Goal: Task Accomplishment & Management: Manage account settings

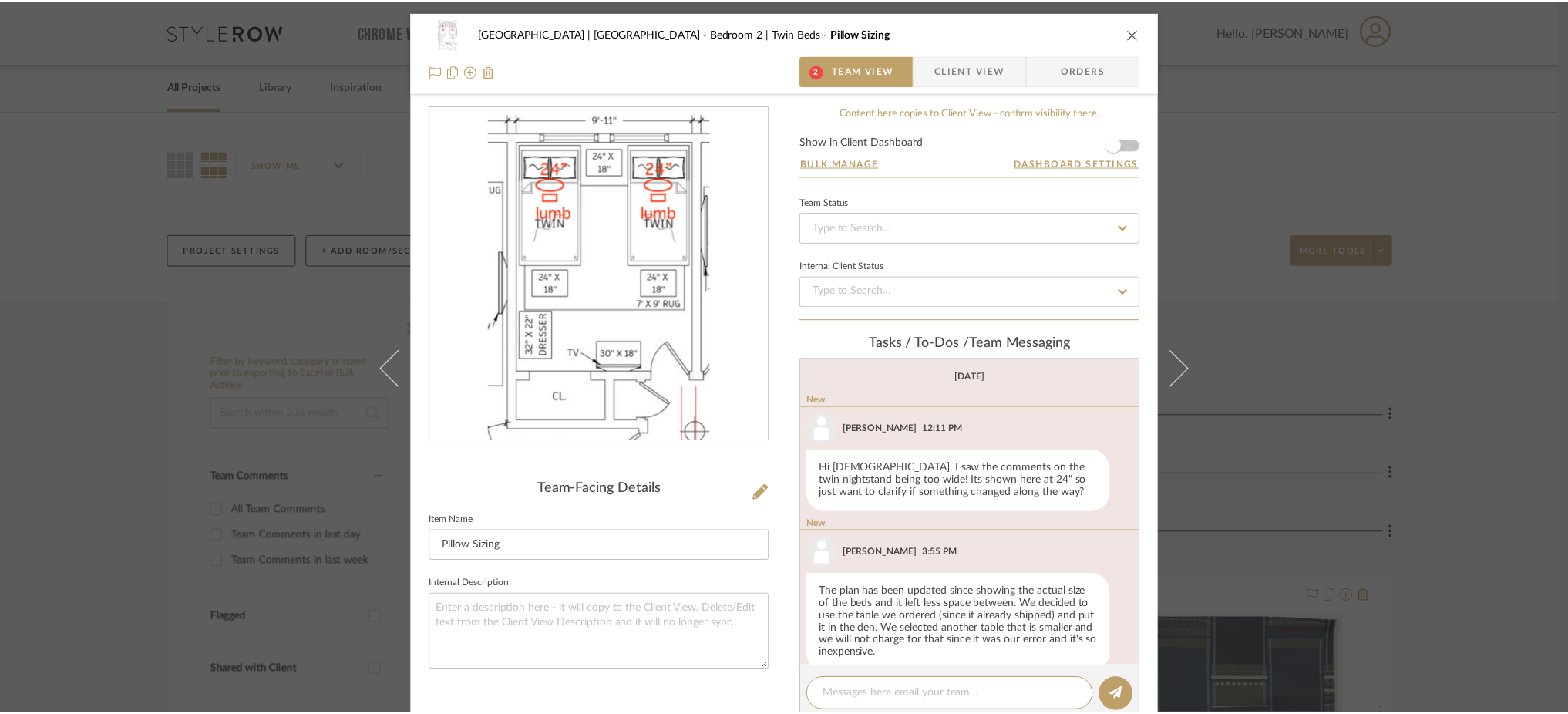
scroll to position [84, 0]
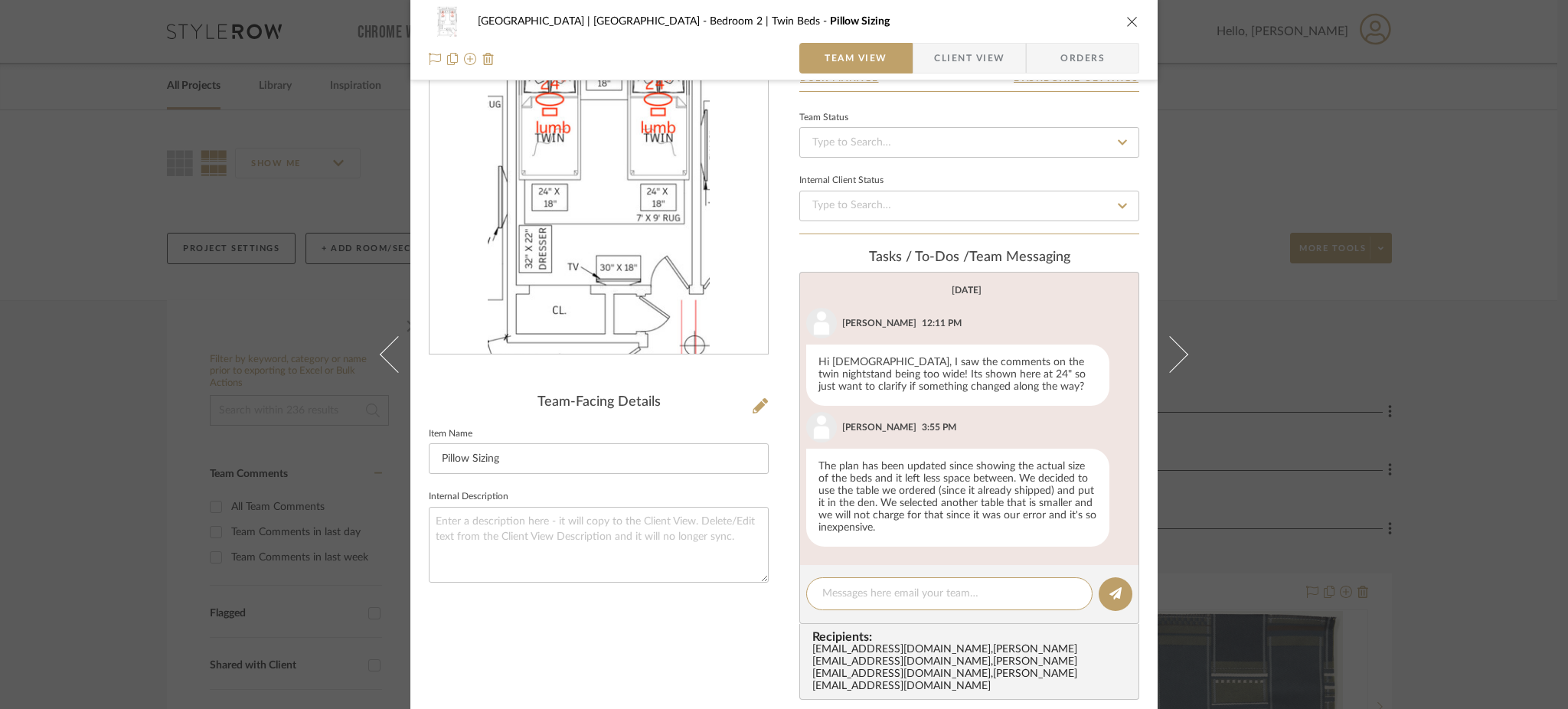
click at [1284, 404] on div "[GEOGRAPHIC_DATA] | [GEOGRAPHIC_DATA] 2 | Twin Beds Pillow Sizing Team View Cli…" at bounding box center [784, 354] width 1568 height 709
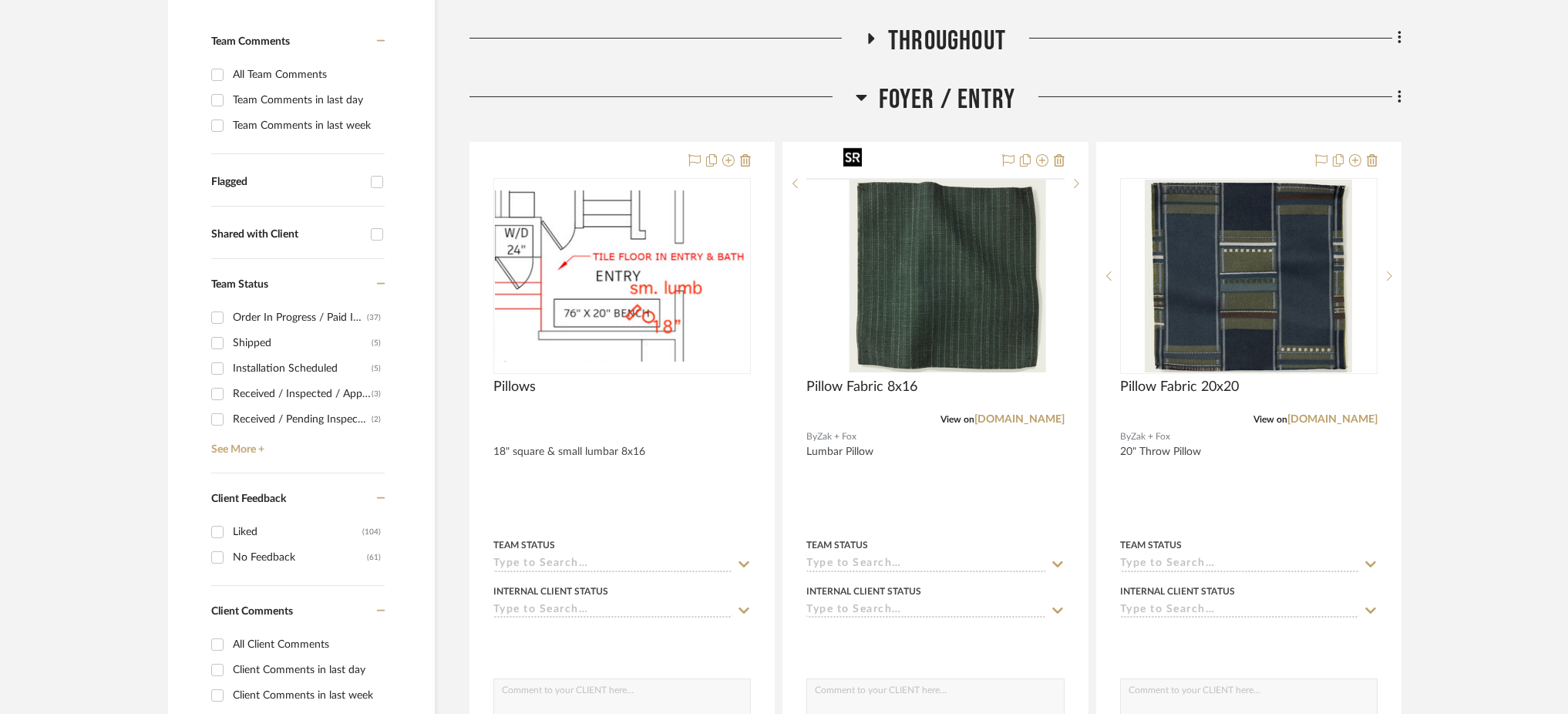
scroll to position [442, 0]
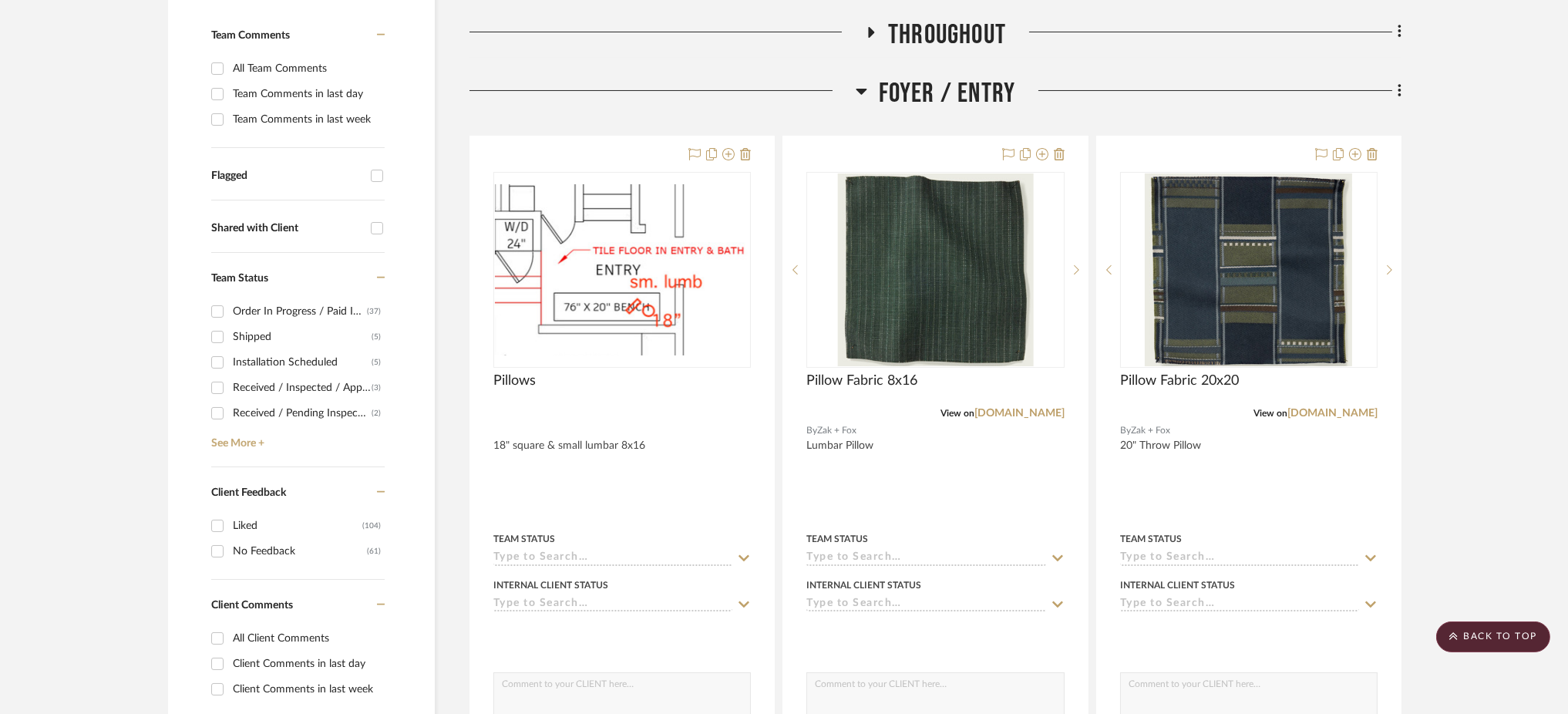
click at [865, 82] on icon at bounding box center [861, 90] width 11 height 18
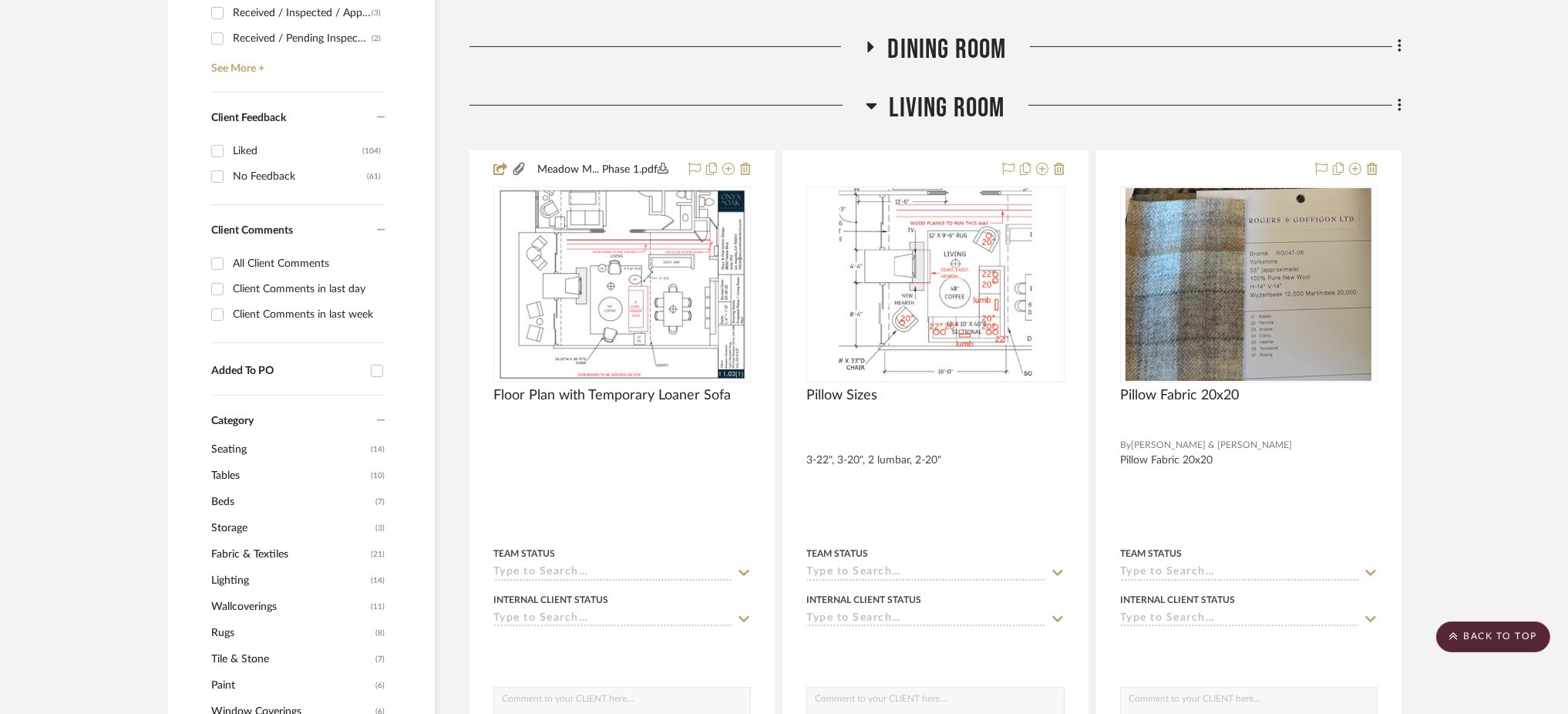
scroll to position [820, 0]
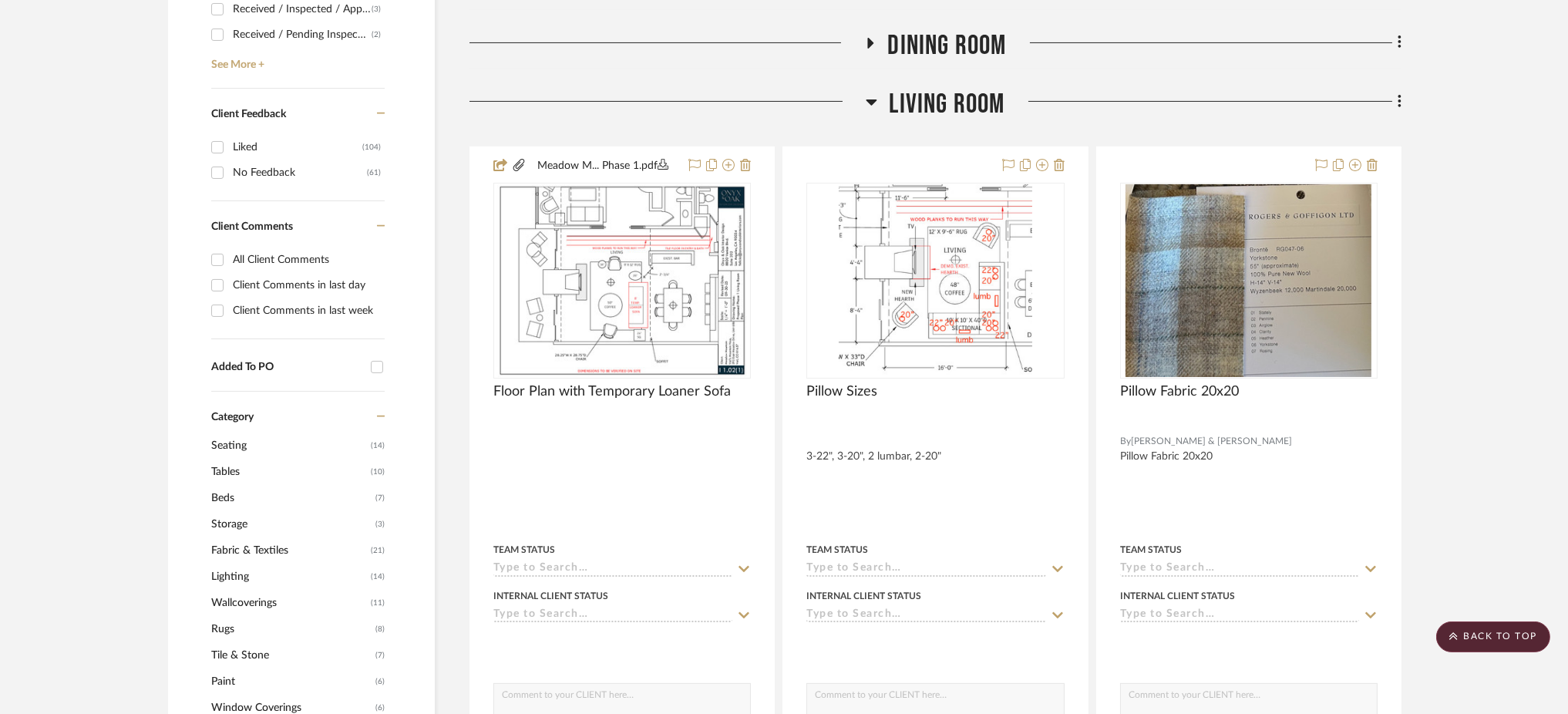
click at [871, 92] on icon at bounding box center [871, 101] width 11 height 18
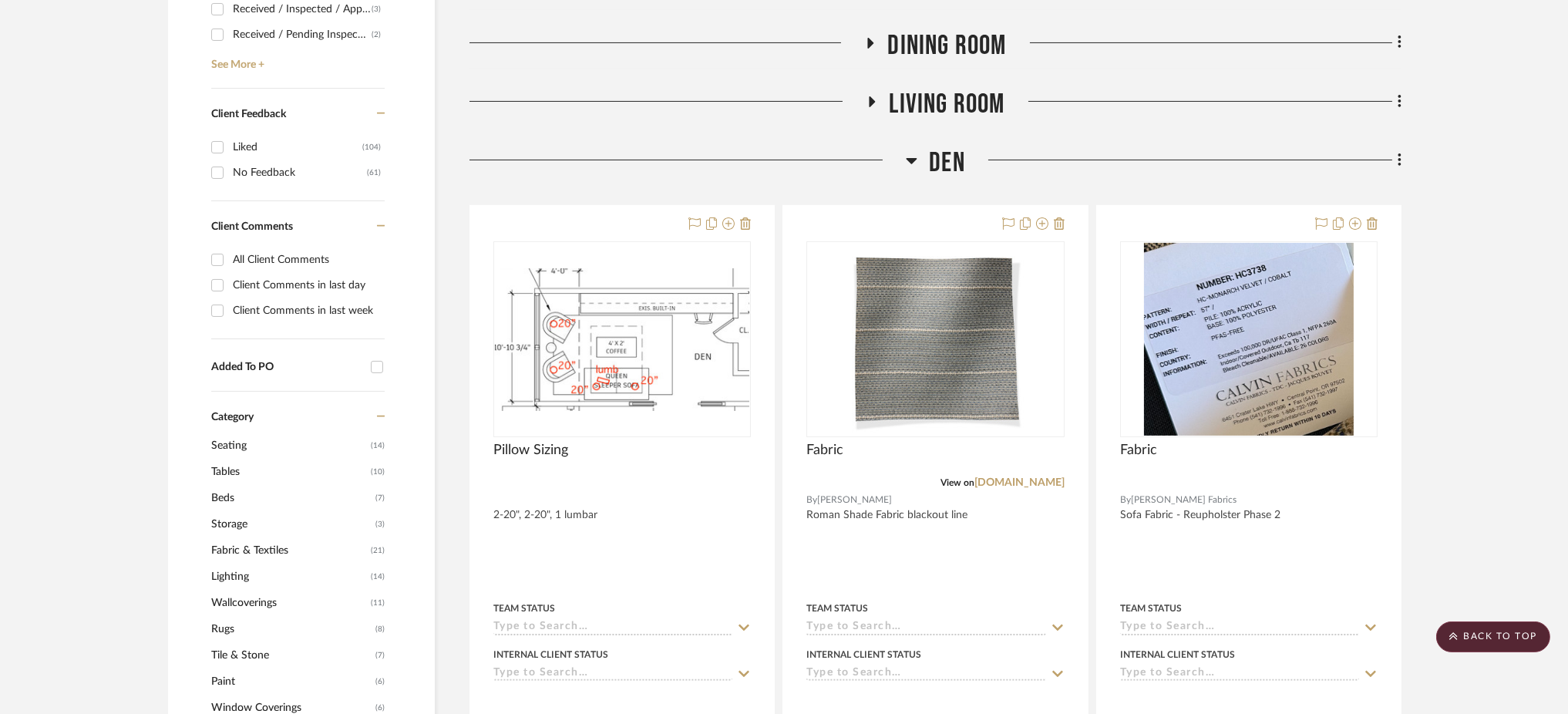
click at [914, 151] on icon at bounding box center [911, 160] width 11 height 18
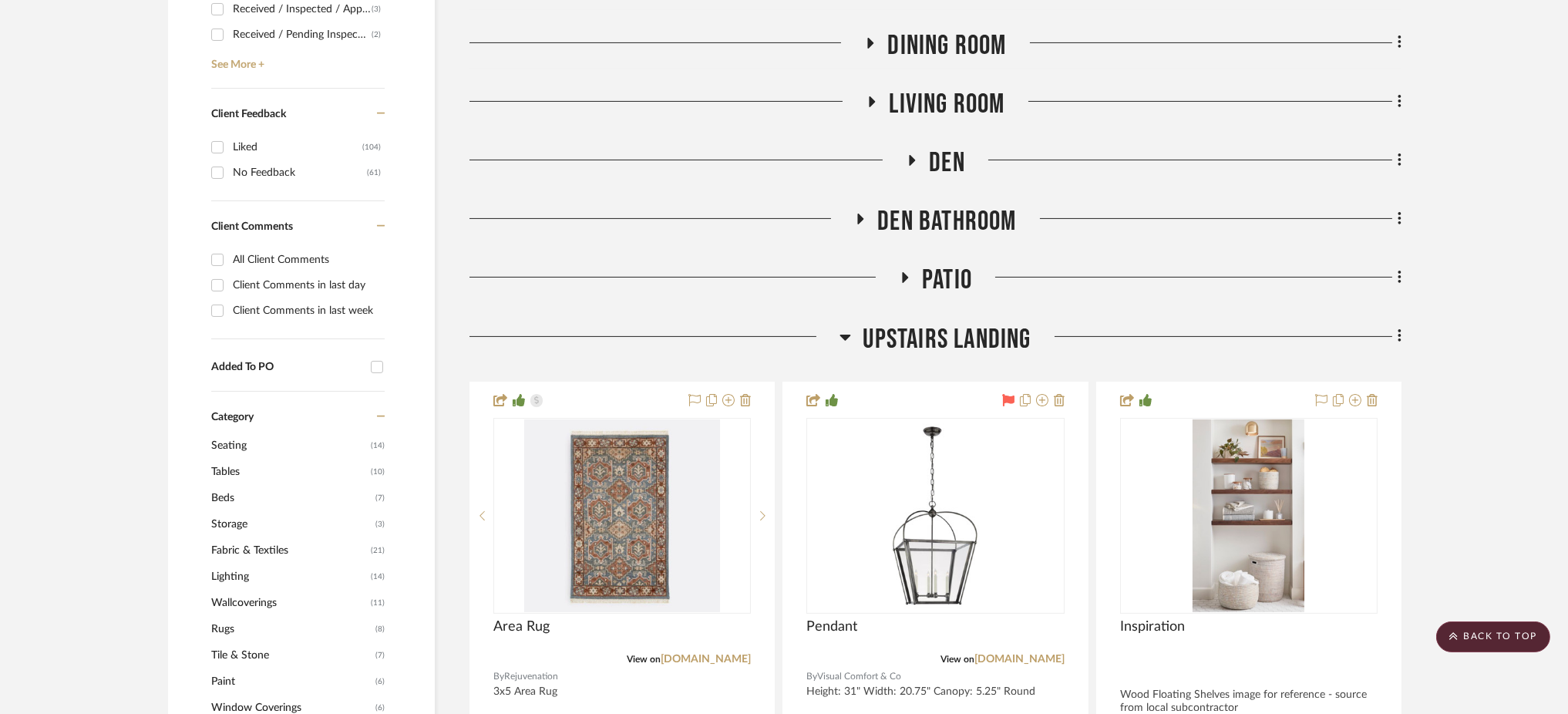
click at [840, 328] on icon at bounding box center [845, 337] width 11 height 18
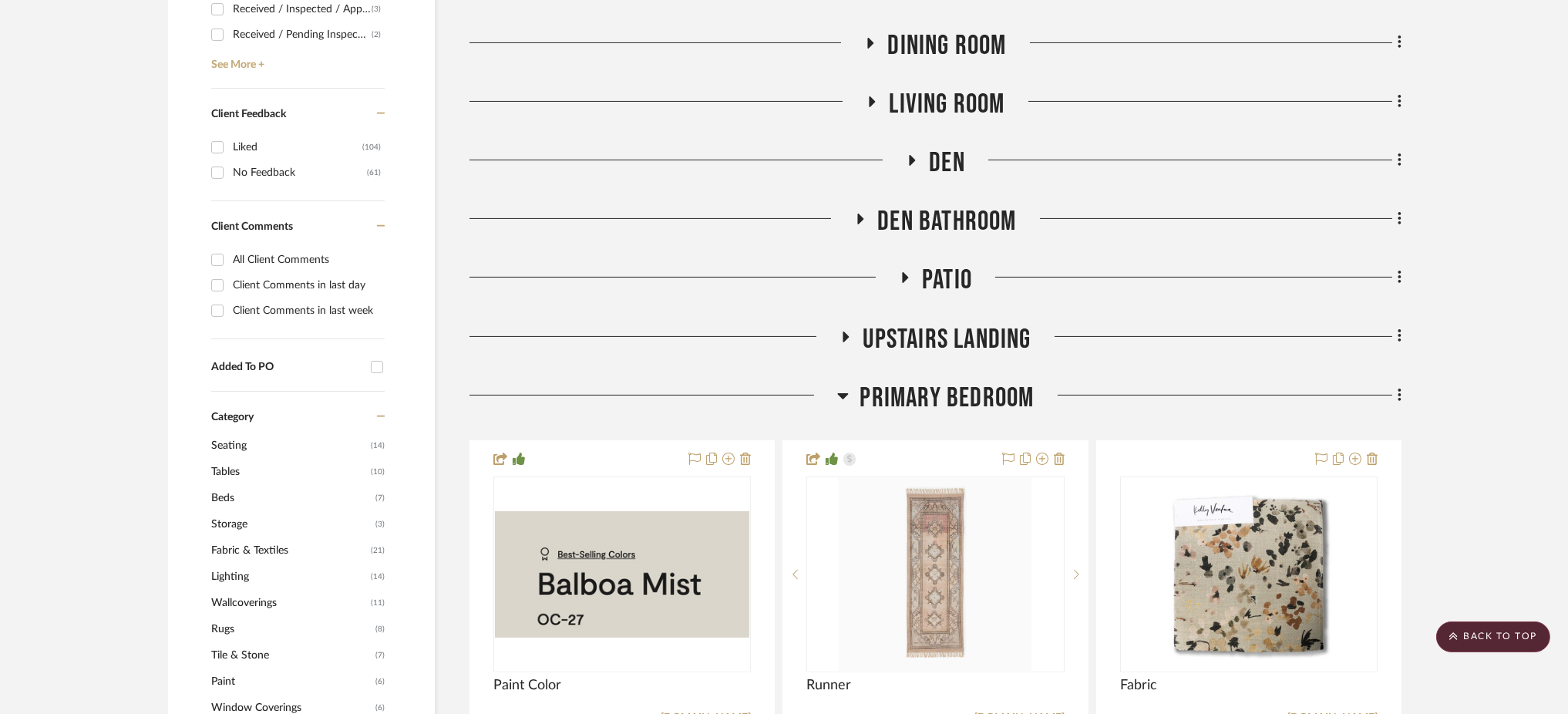
click at [841, 386] on icon at bounding box center [843, 395] width 11 height 18
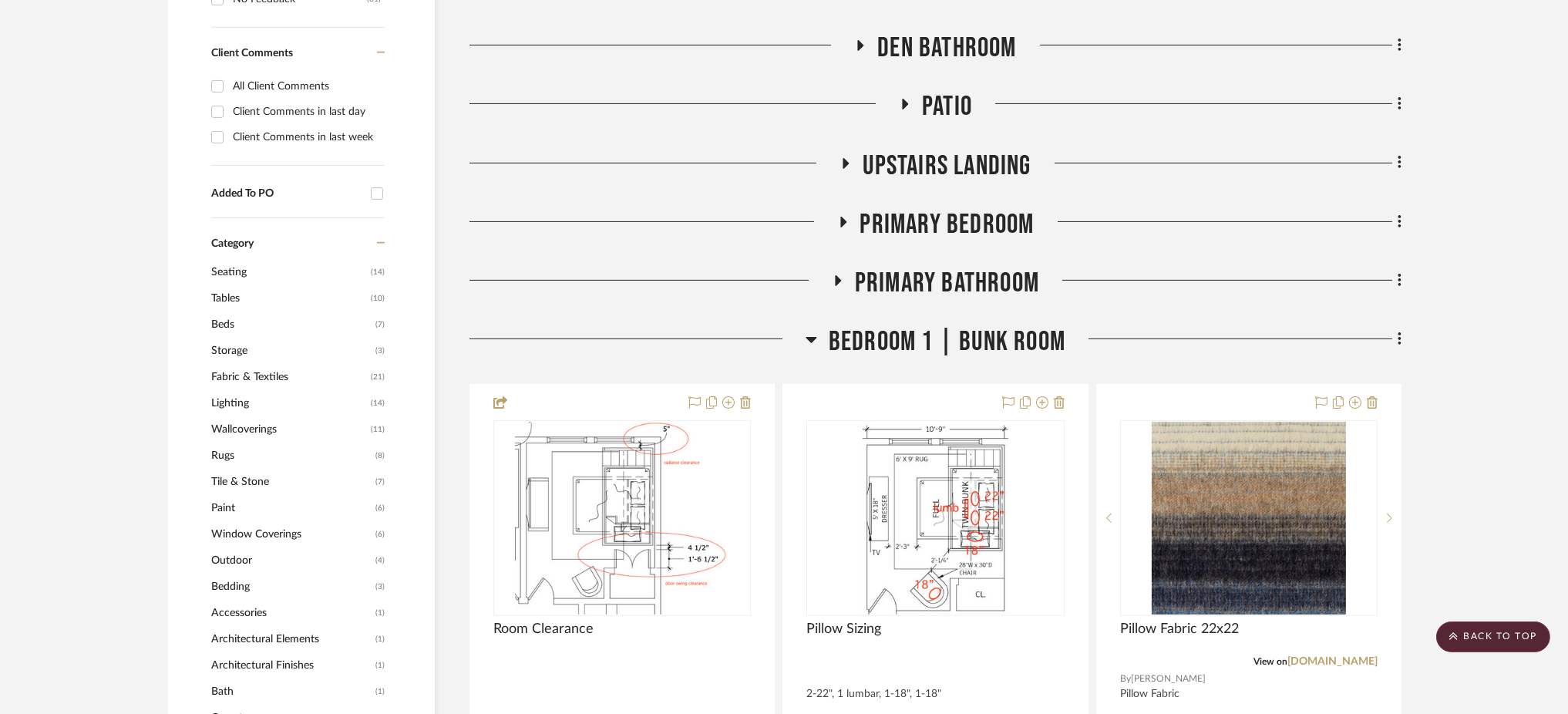
scroll to position [997, 0]
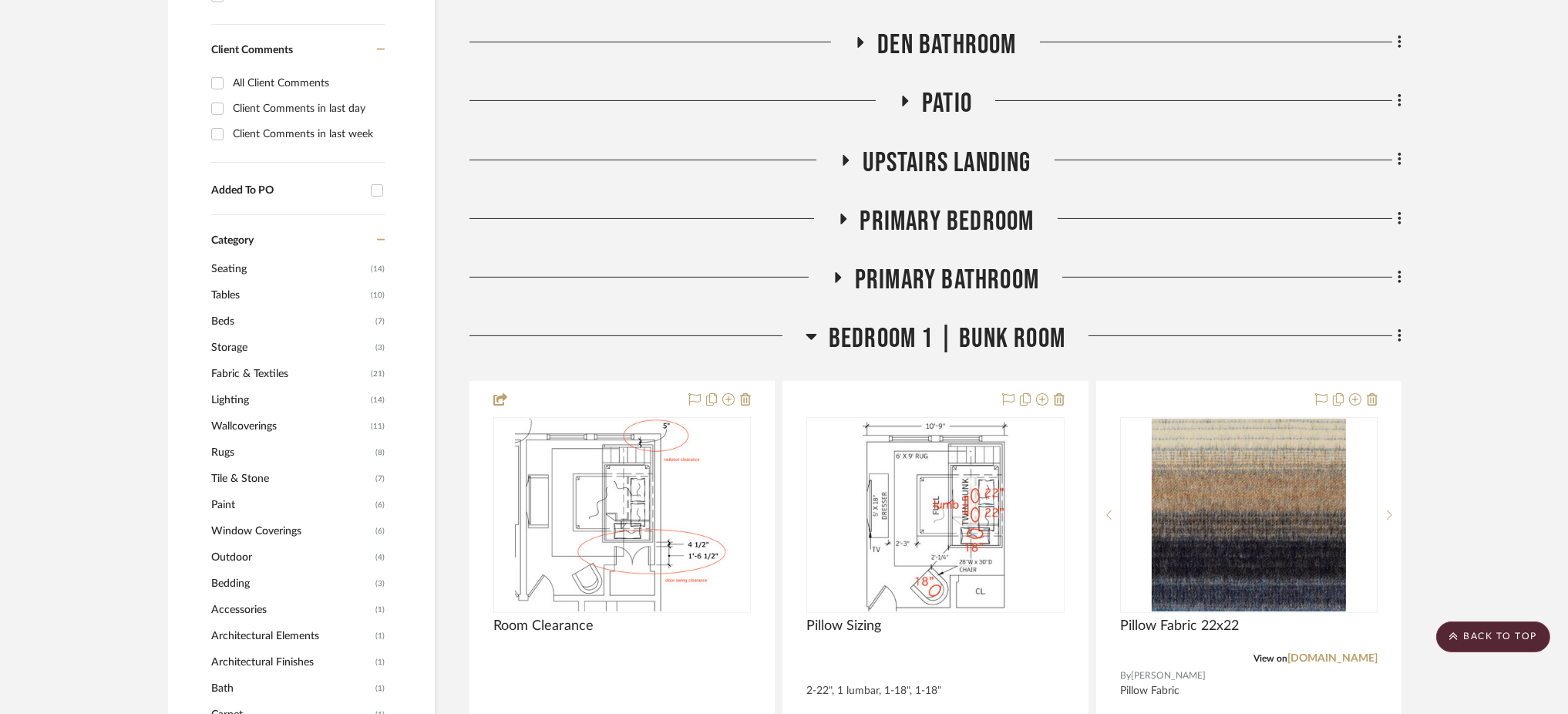
click at [814, 327] on icon at bounding box center [812, 336] width 11 height 18
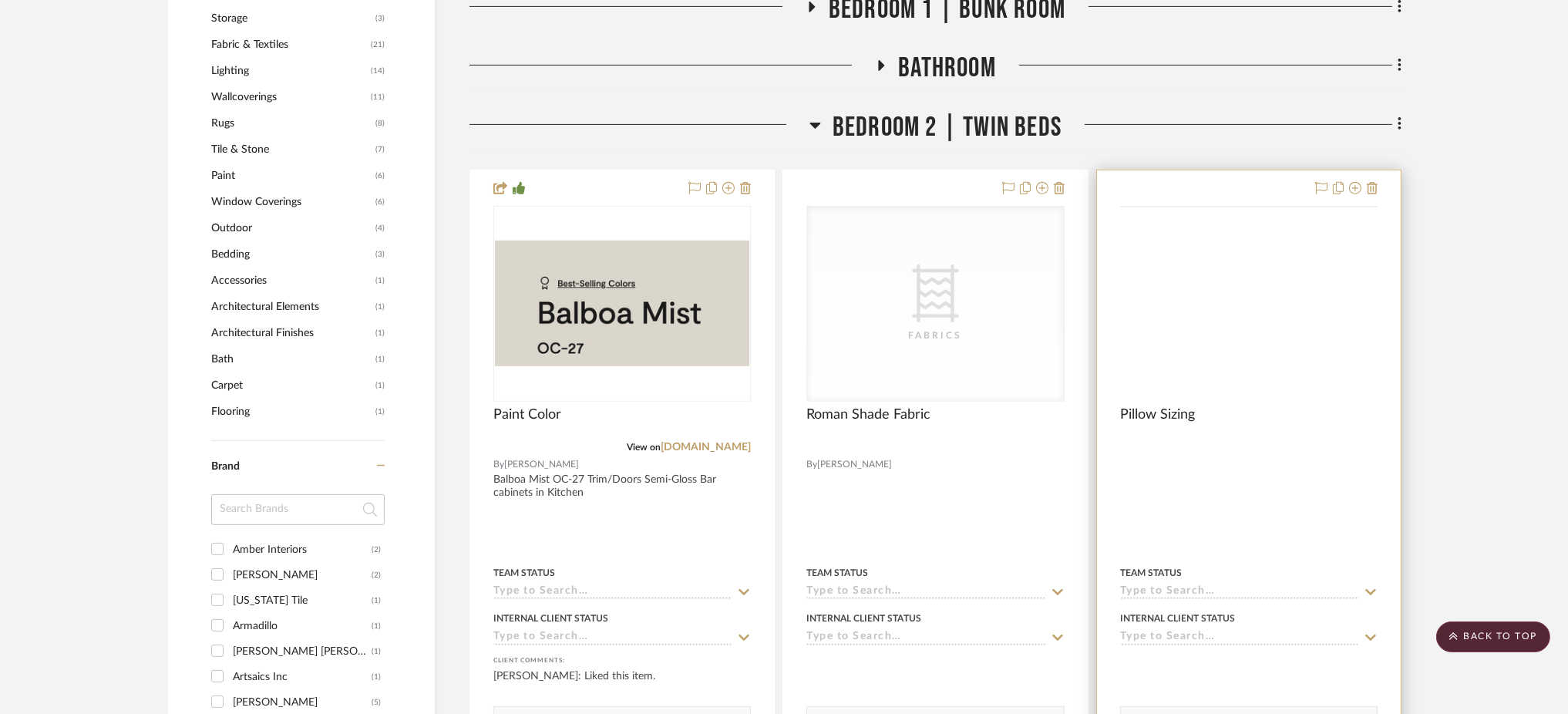
scroll to position [1325, 0]
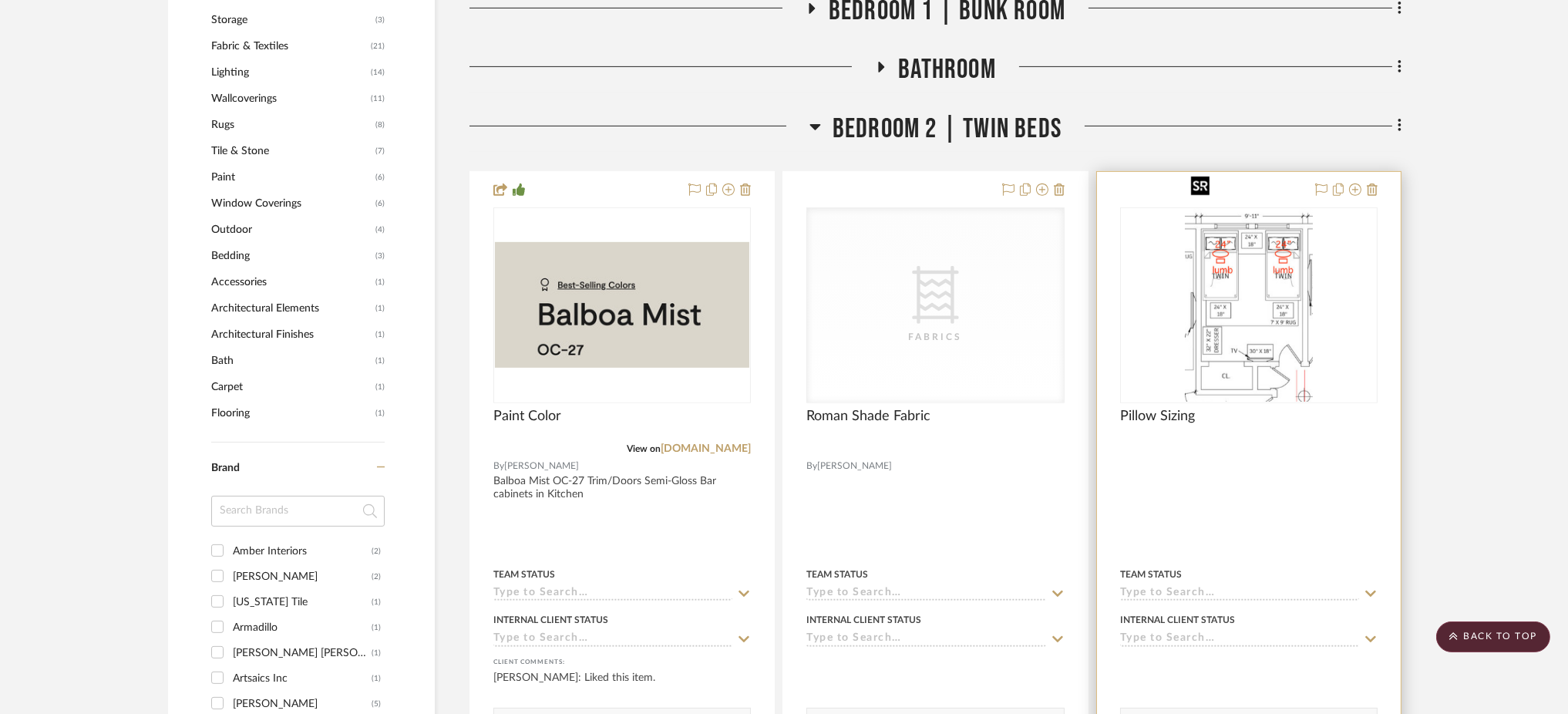
click at [0, 0] on img at bounding box center [0, 0] width 0 height 0
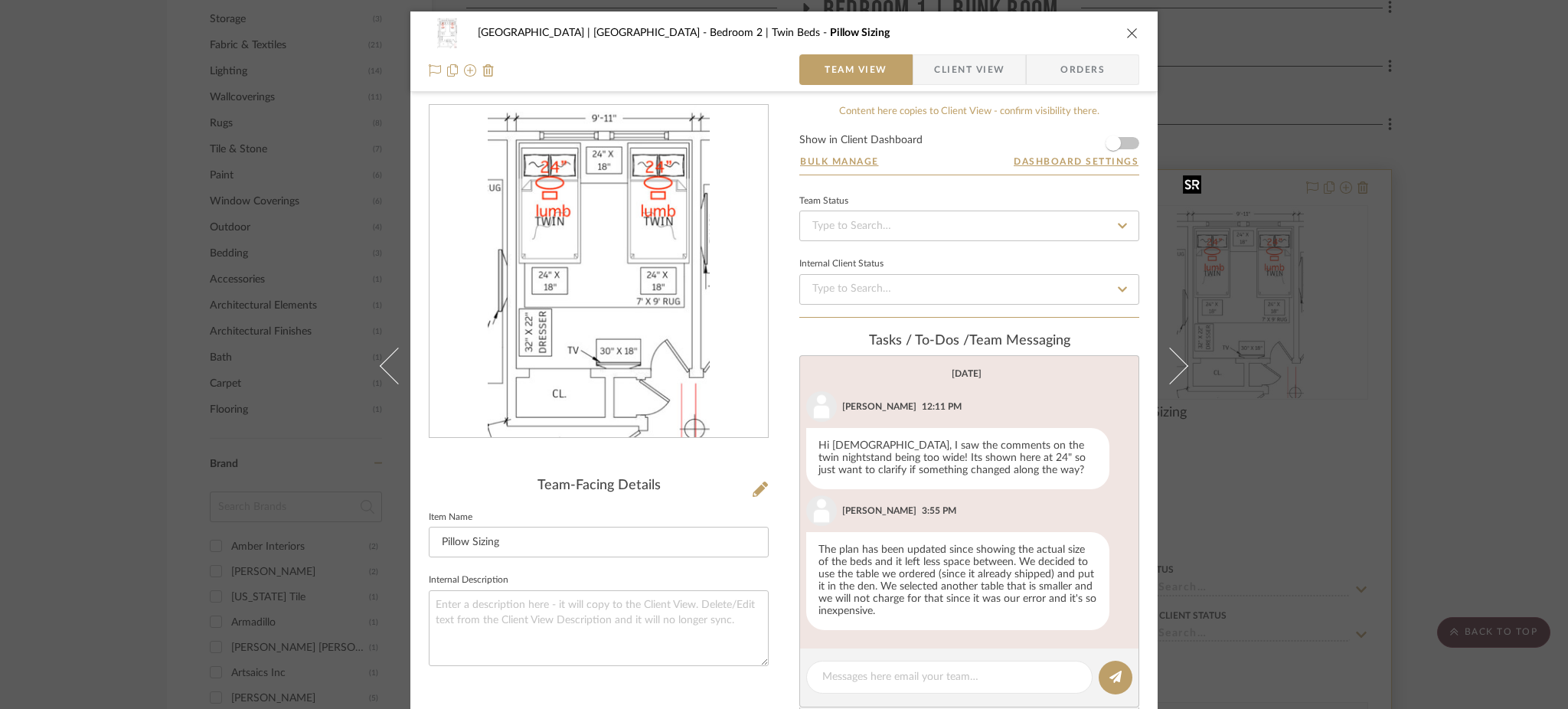
scroll to position [110, 0]
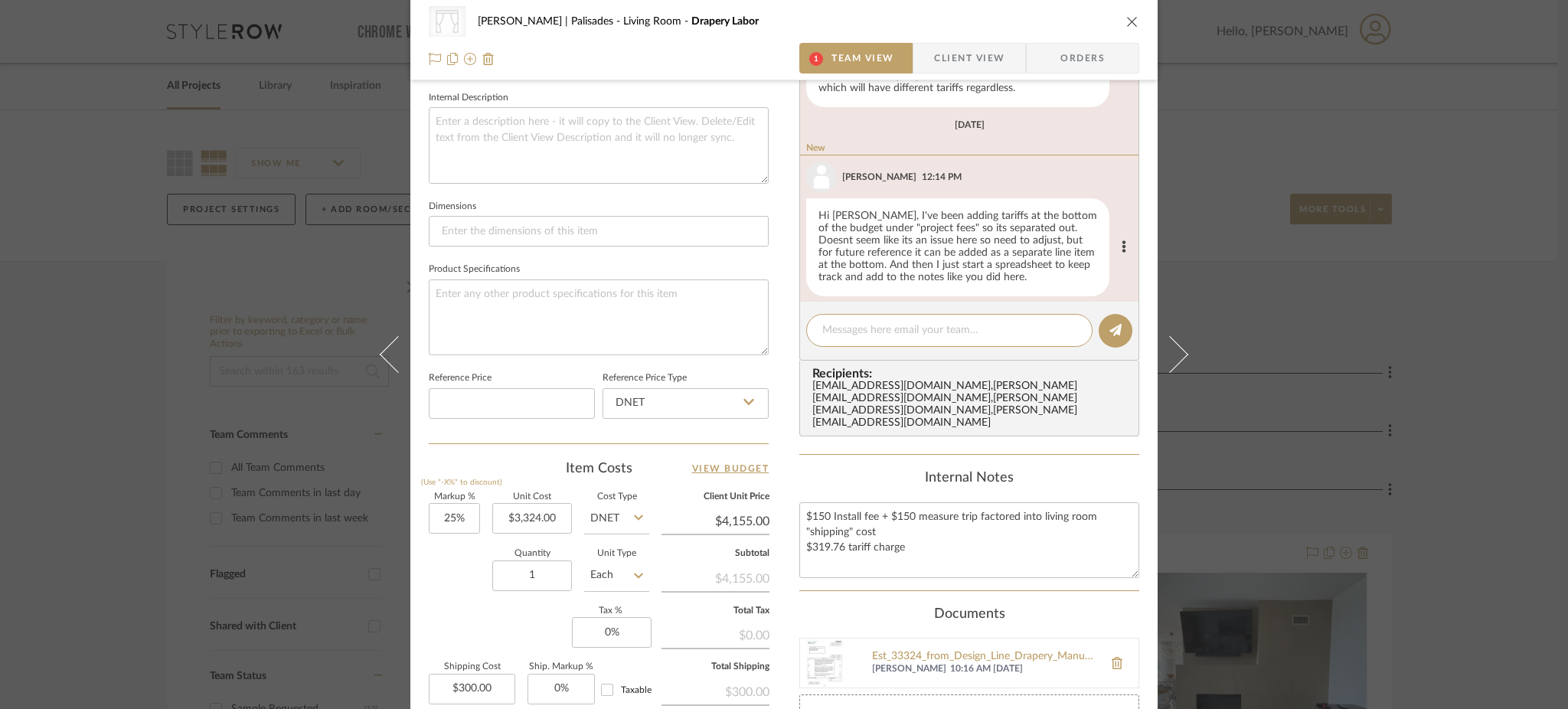
scroll to position [261, 0]
click at [839, 326] on textarea at bounding box center [949, 329] width 254 height 16
type textarea "O"
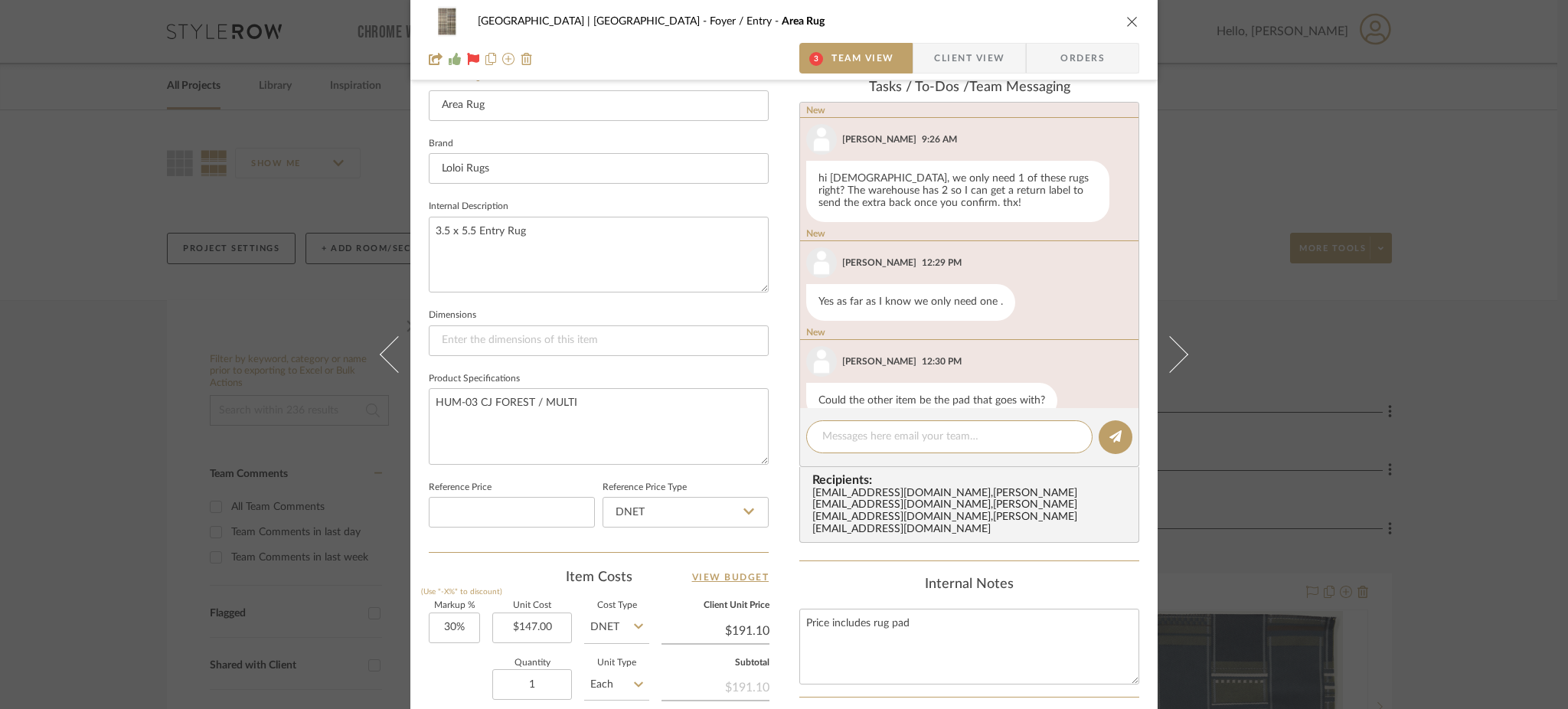
scroll to position [437, 0]
click at [1081, 239] on div "New" at bounding box center [972, 237] width 345 height 13
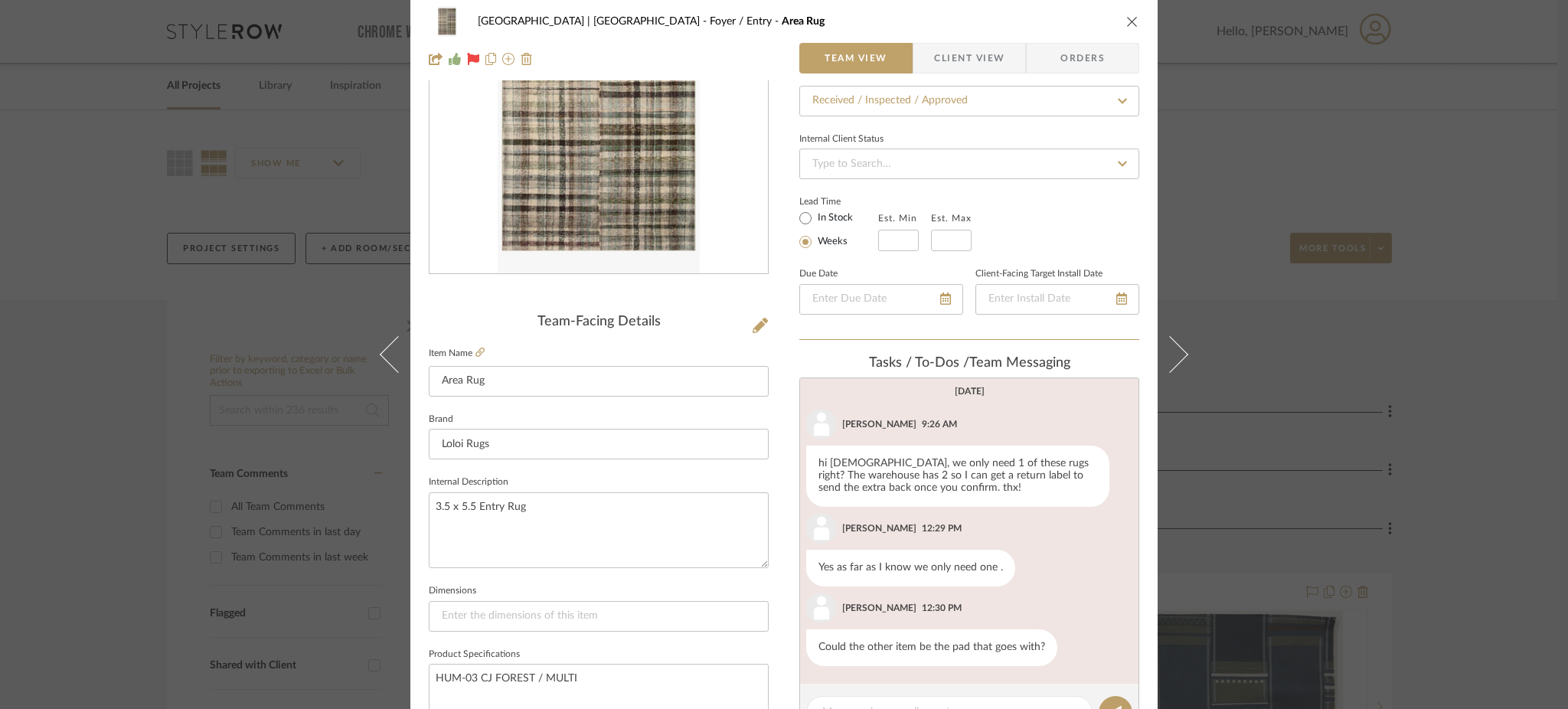
scroll to position [0, 0]
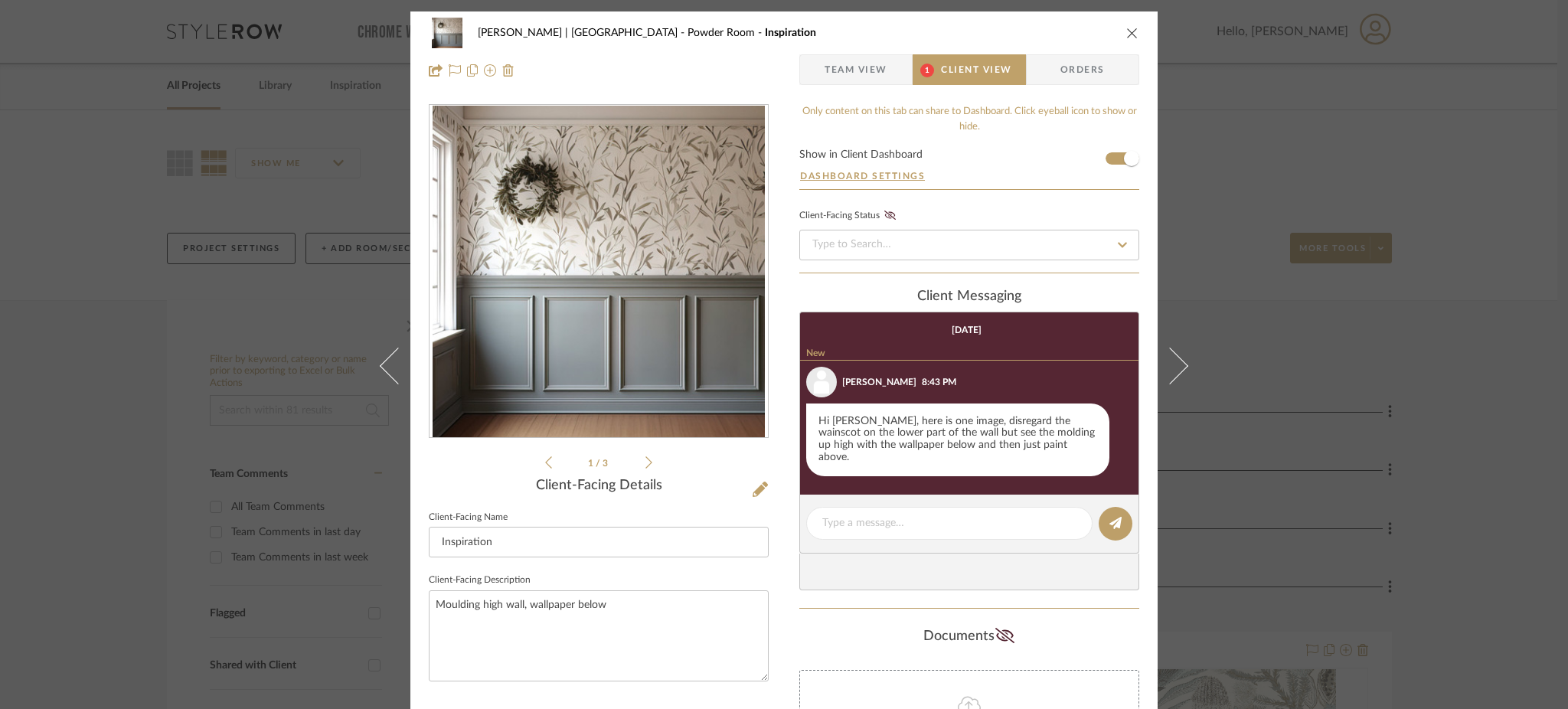
click at [646, 464] on icon at bounding box center [649, 462] width 7 height 12
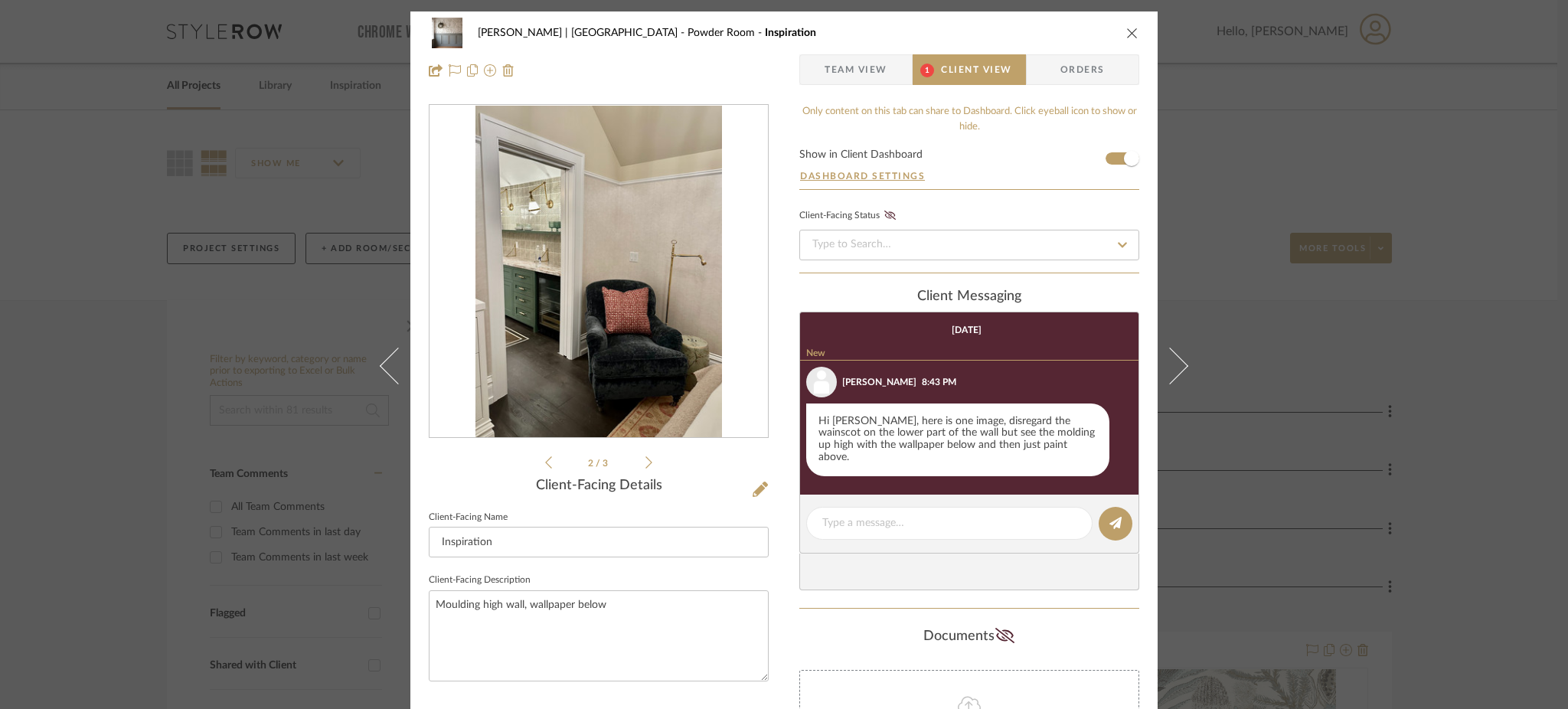
click at [646, 464] on icon at bounding box center [649, 462] width 7 height 12
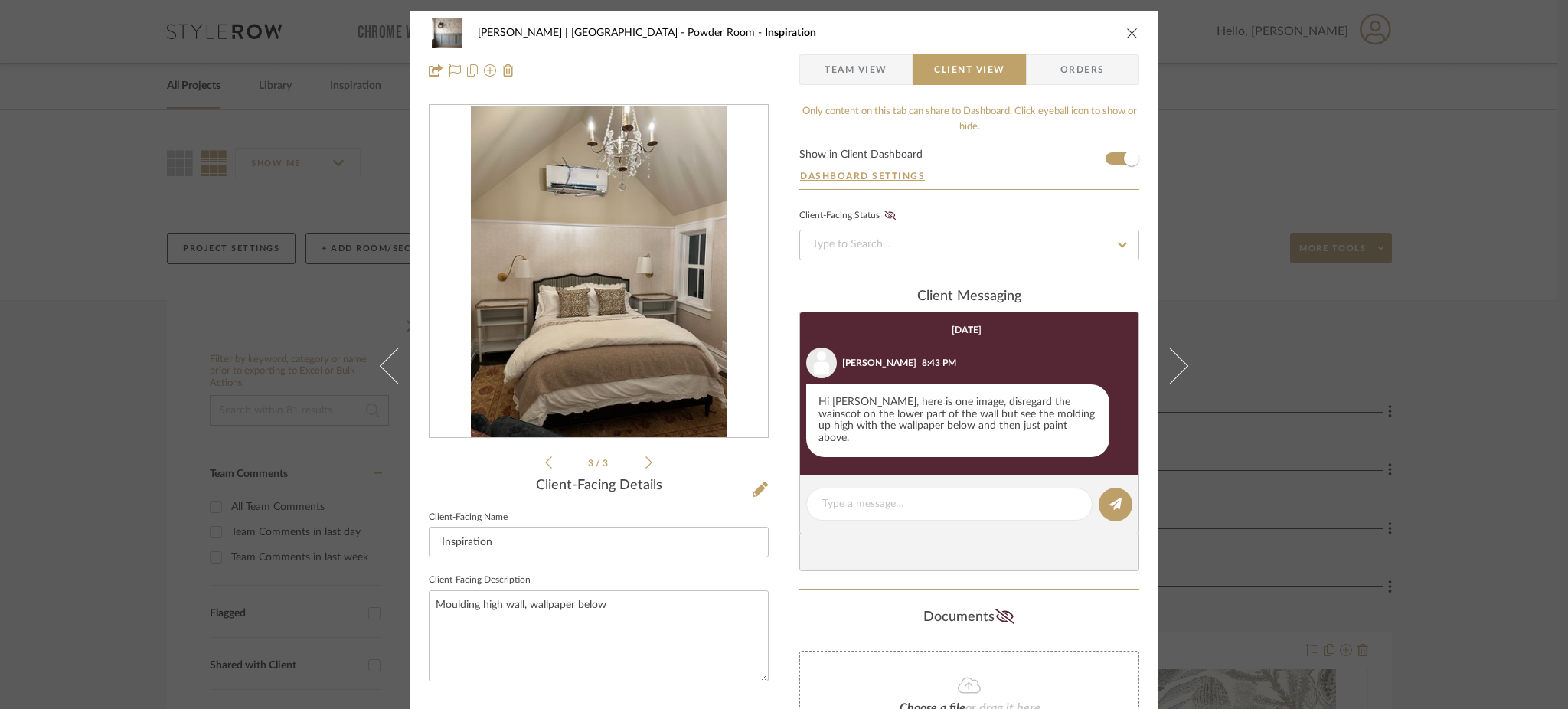
click at [646, 463] on icon at bounding box center [649, 462] width 7 height 12
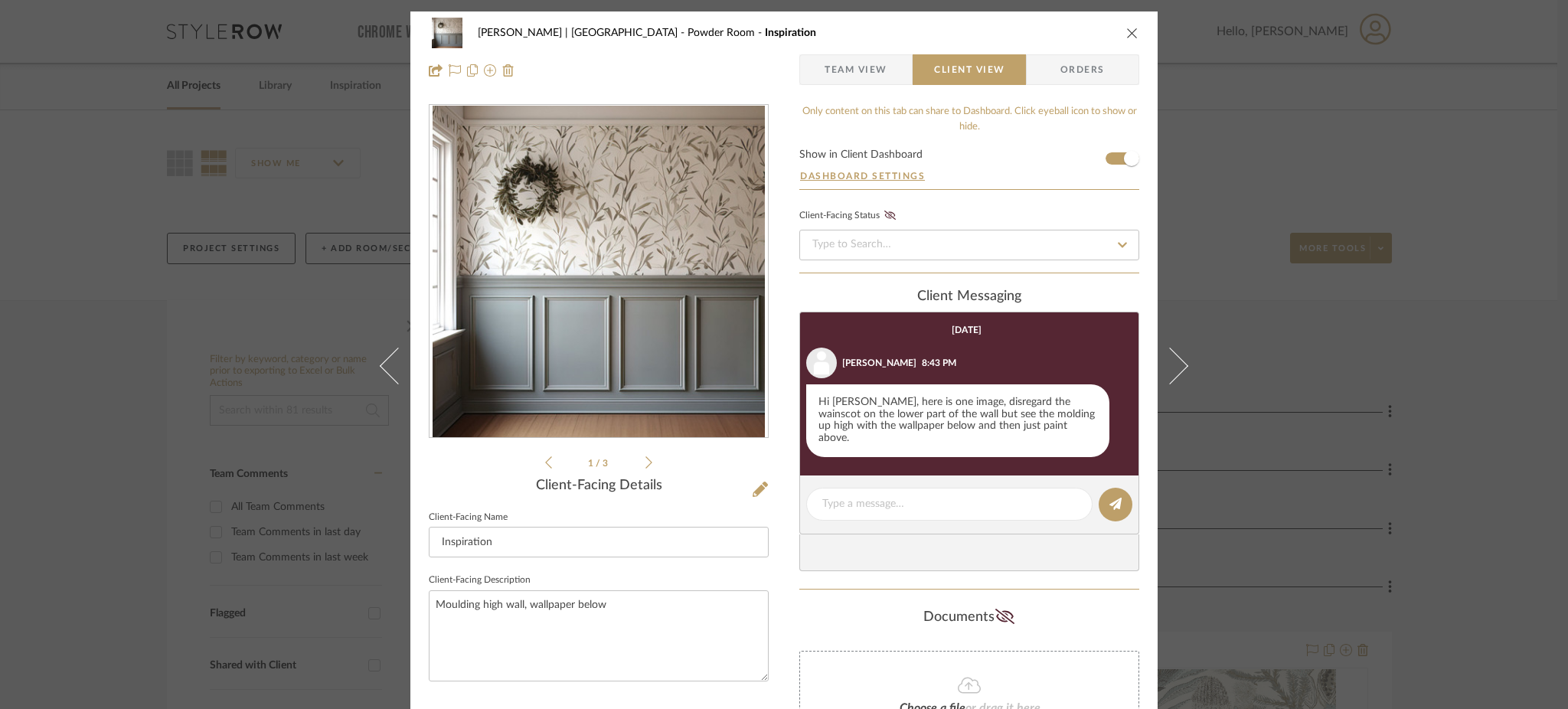
click at [646, 463] on icon at bounding box center [649, 462] width 7 height 12
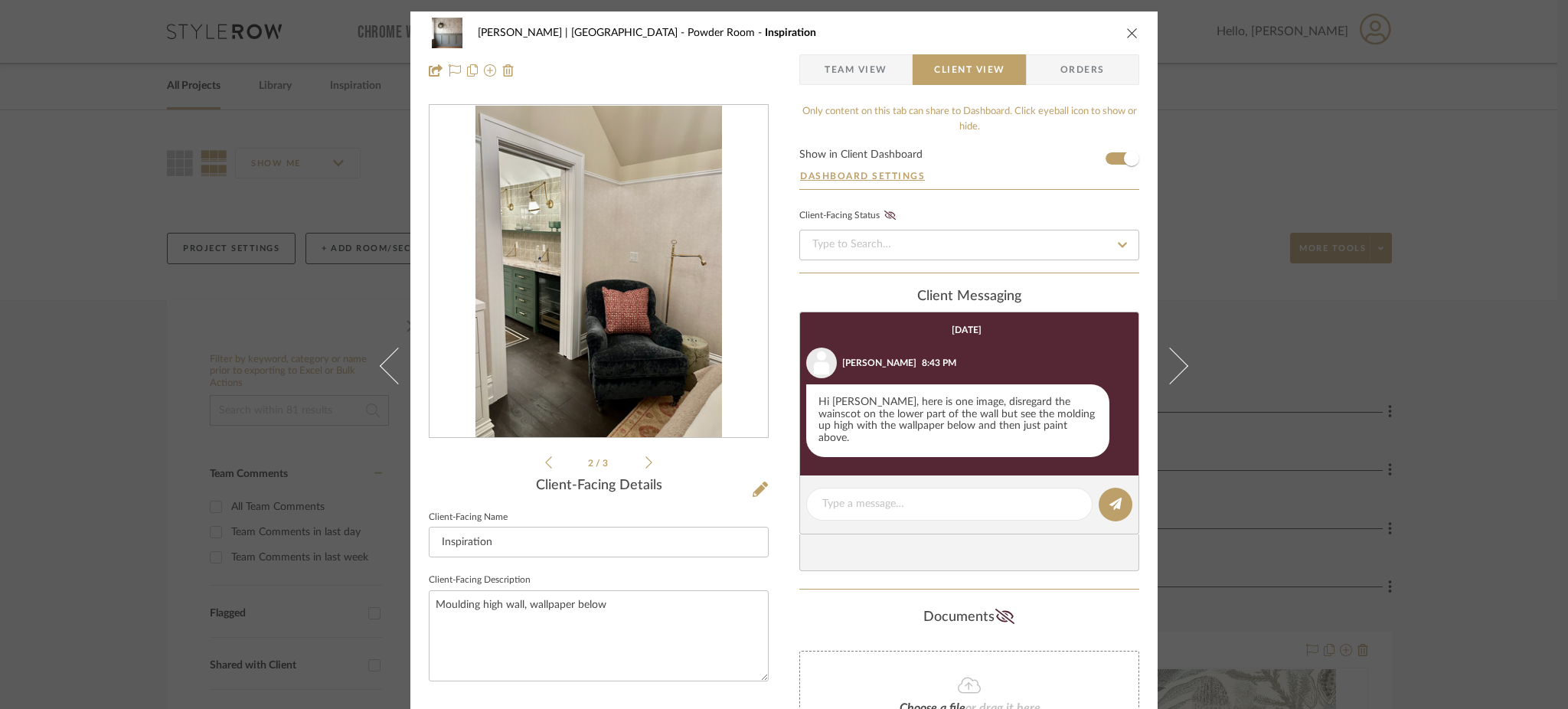
click at [279, 274] on div "Breckenridge-Tchen | Manhattan Beach Powder Room Inspiration Team View Client V…" at bounding box center [784, 354] width 1568 height 709
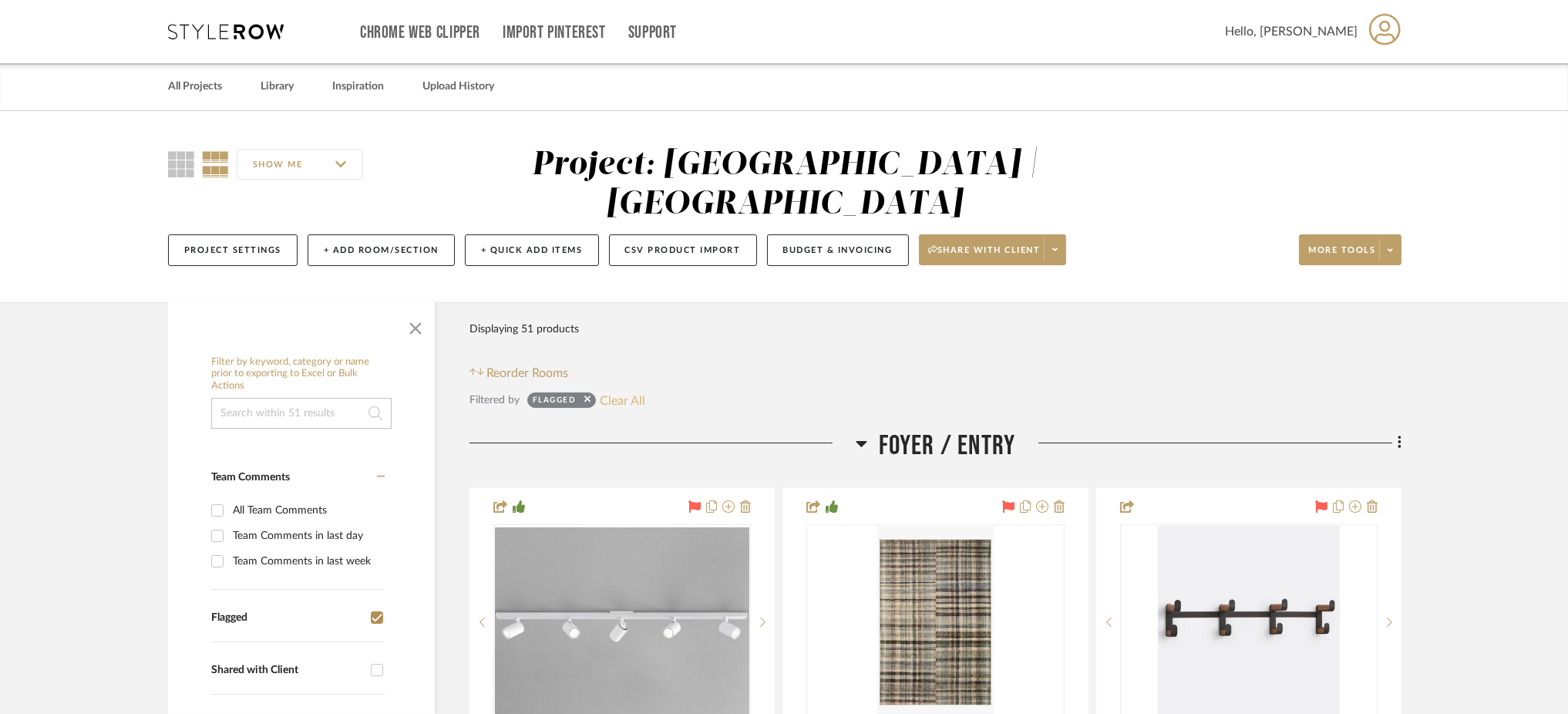
click at [625, 390] on button "Clear All" at bounding box center [622, 399] width 46 height 20
checkbox input "false"
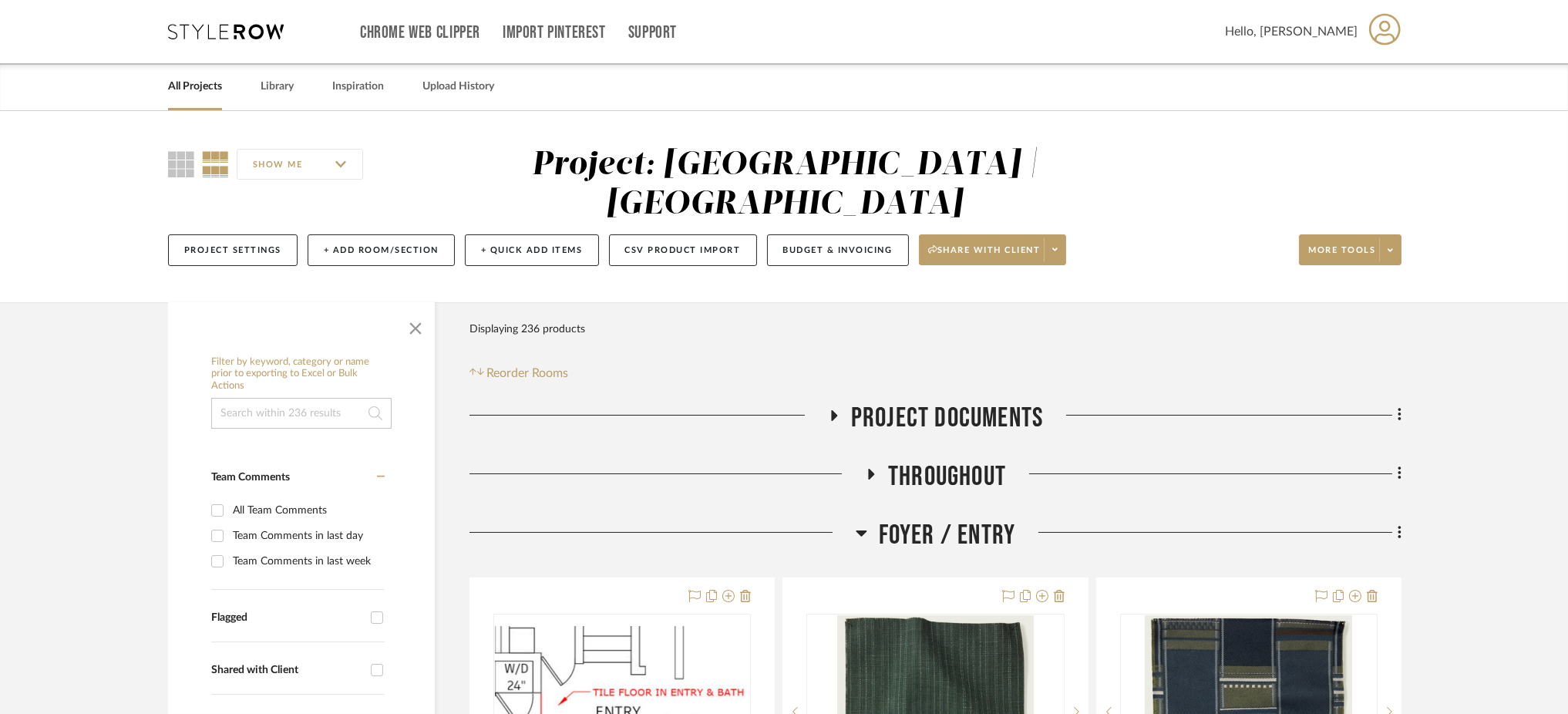
click at [297, 398] on input at bounding box center [301, 414] width 181 height 30
type input "harbour"
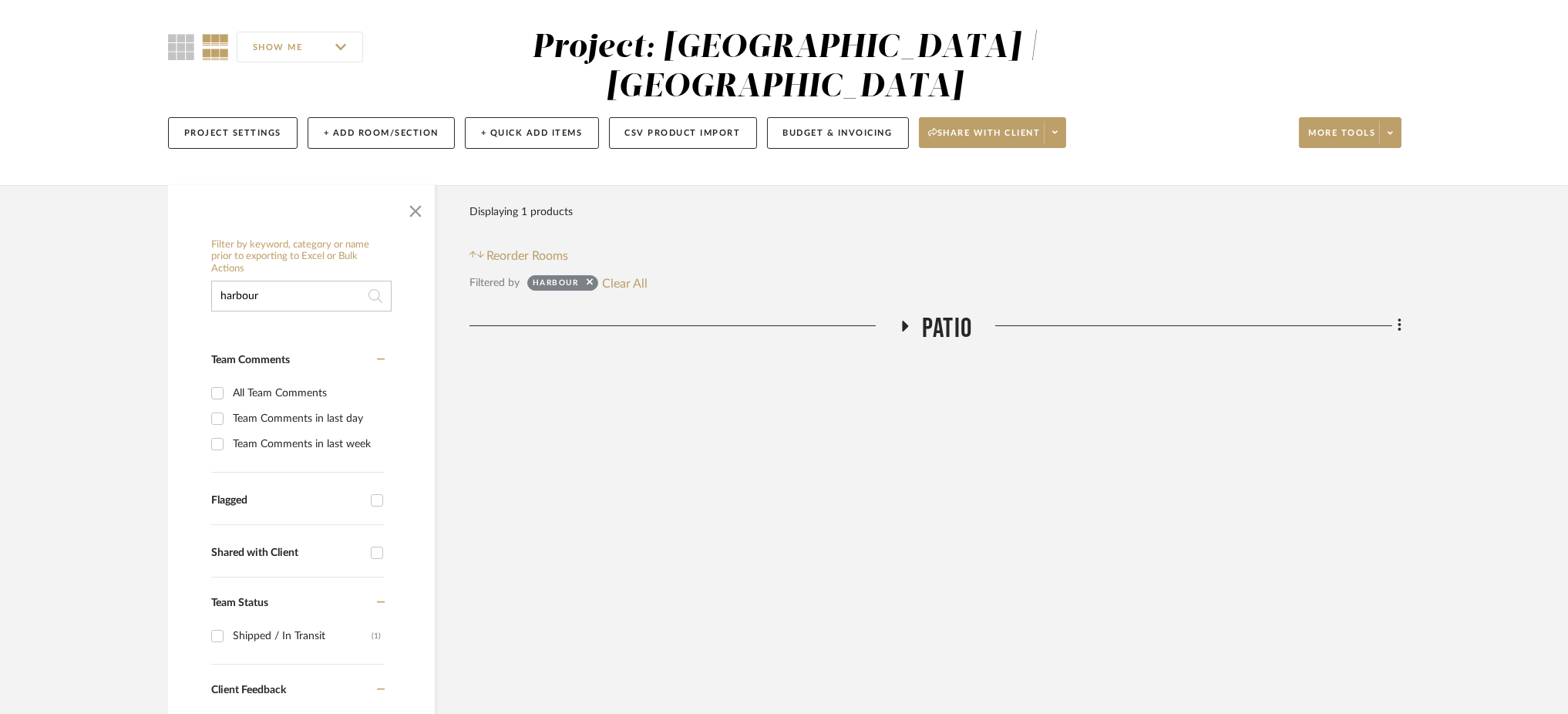
scroll to position [122, 0]
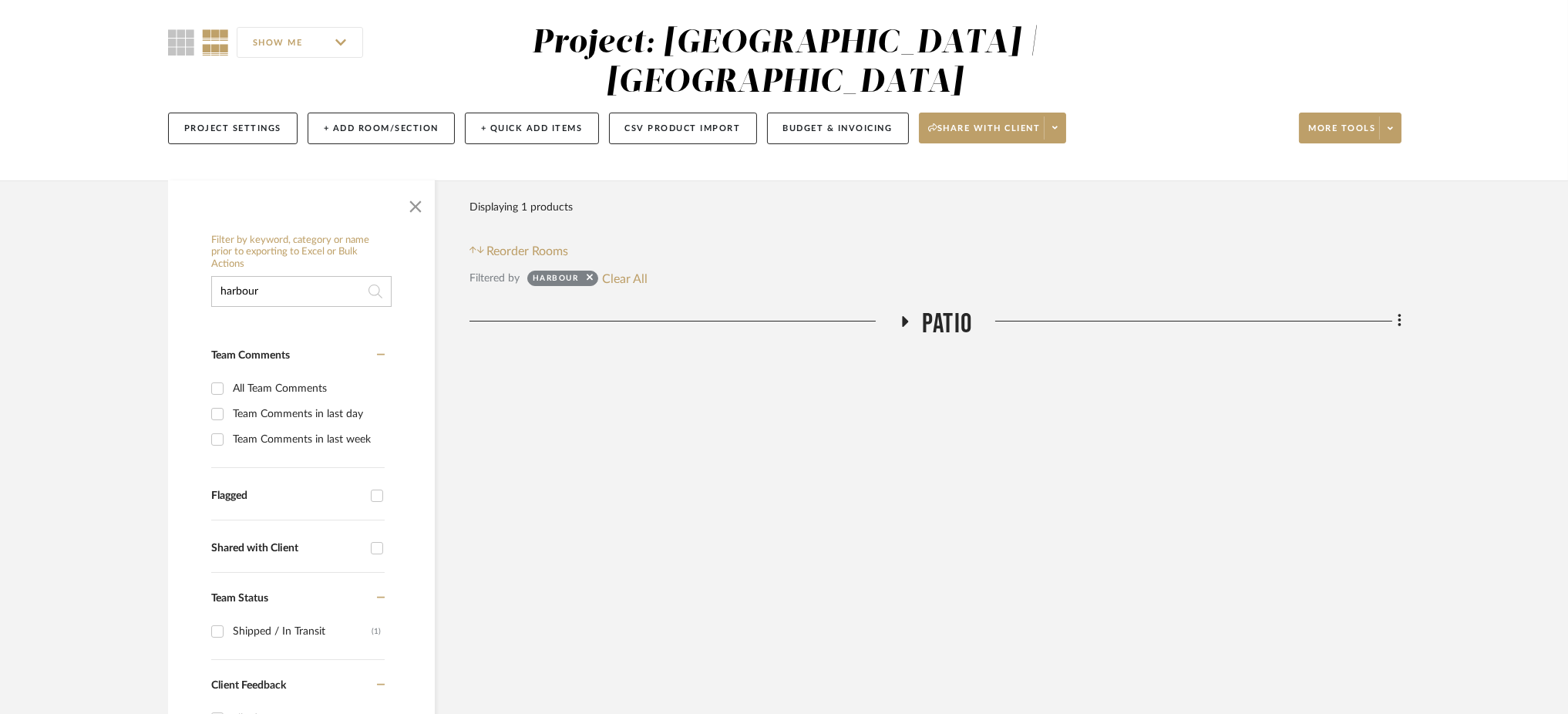
click at [898, 316] on icon at bounding box center [905, 321] width 18 height 11
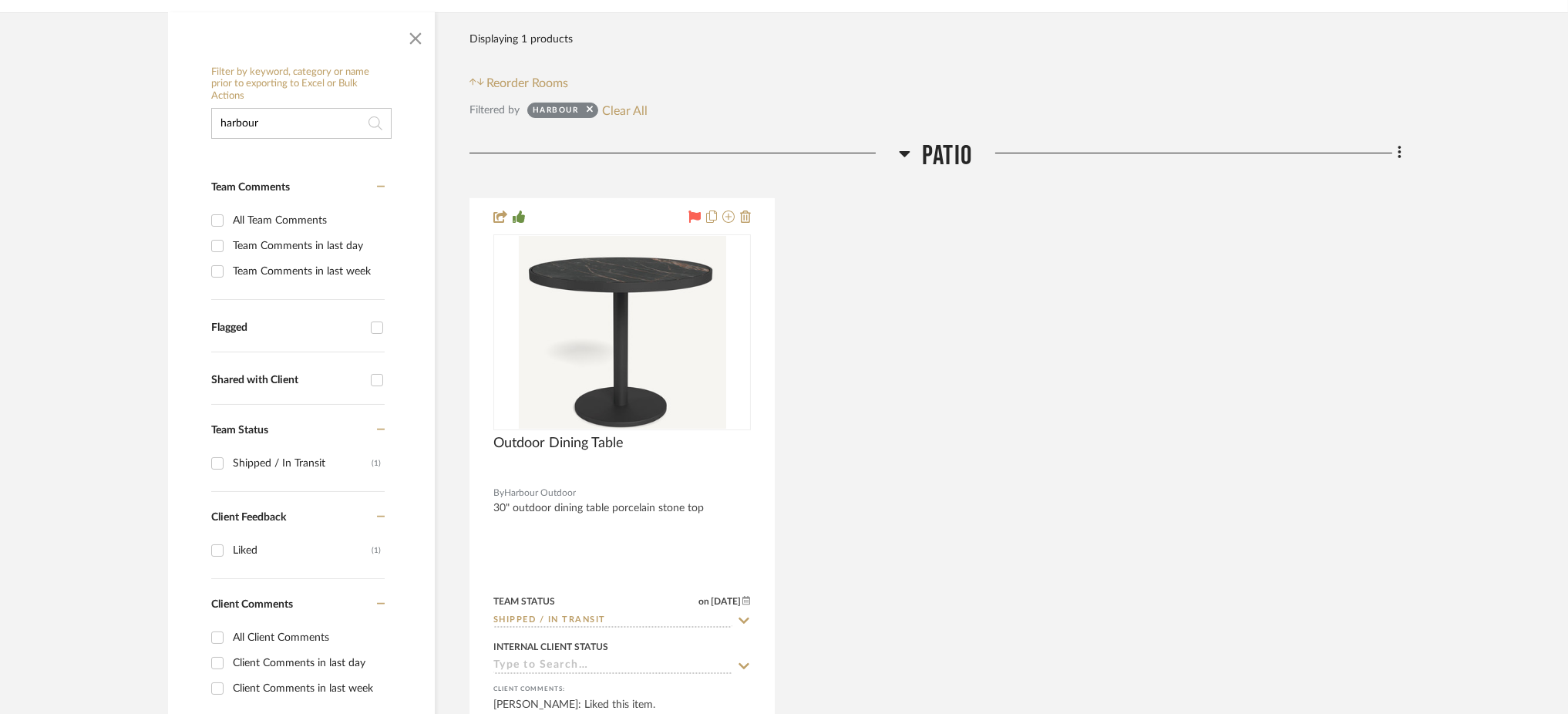
scroll to position [299, 0]
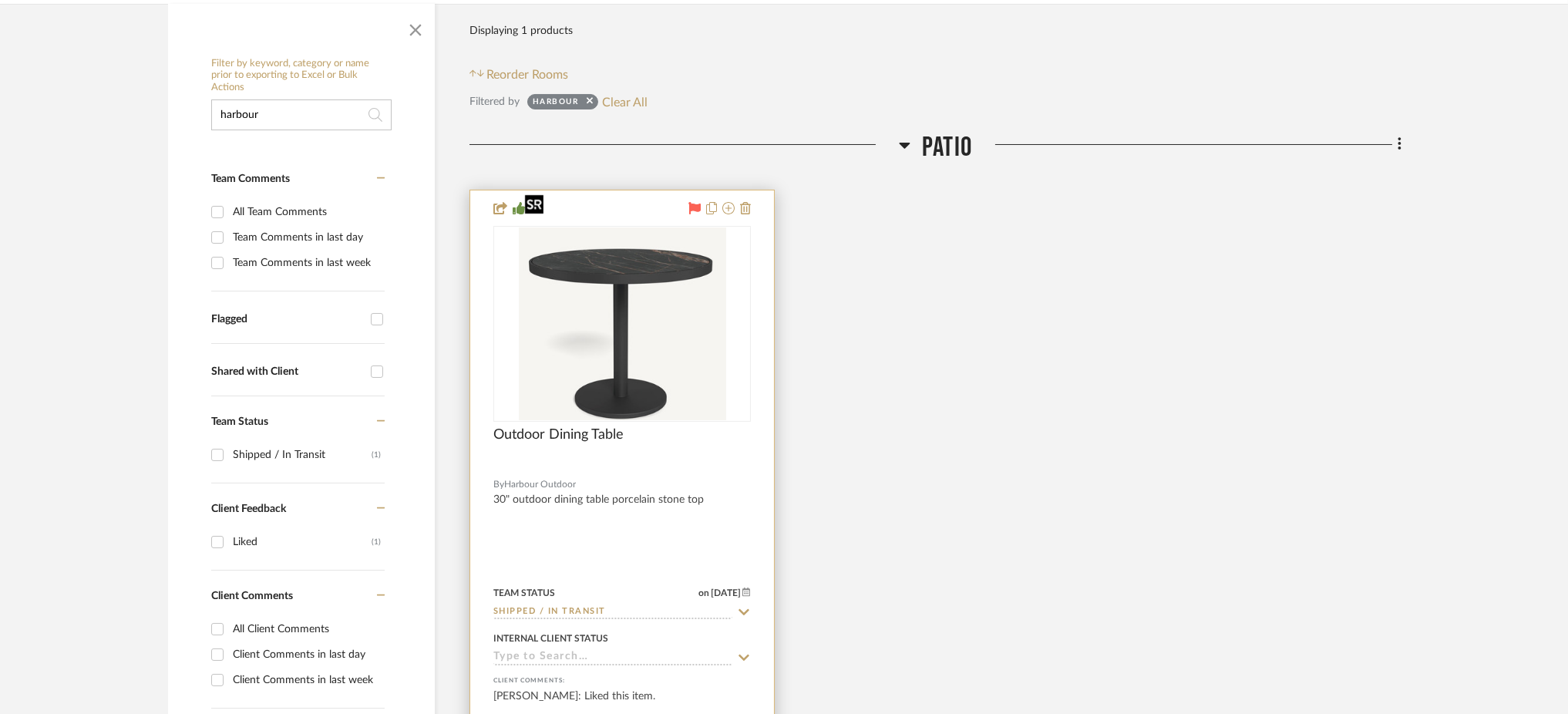
click at [0, 0] on img at bounding box center [0, 0] width 0 height 0
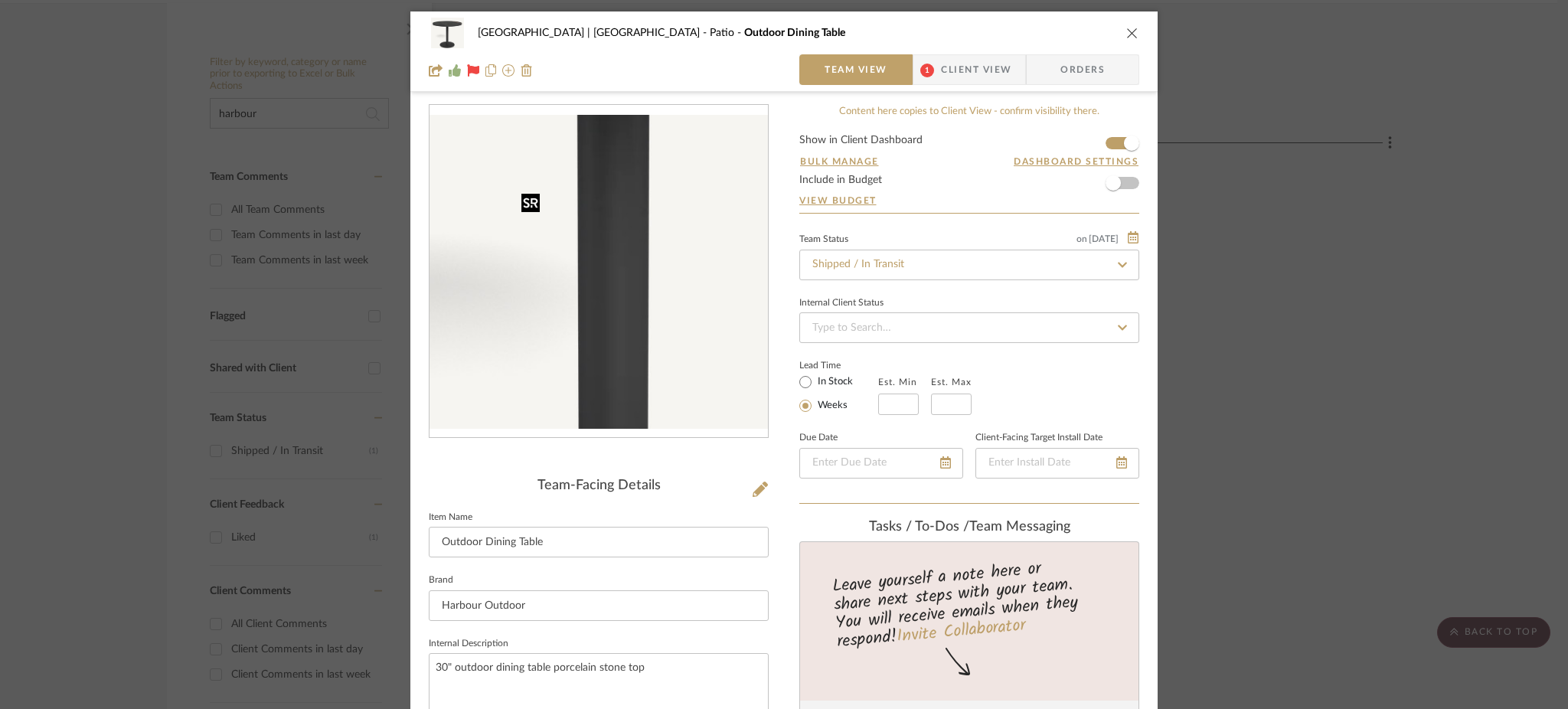
scroll to position [375, 0]
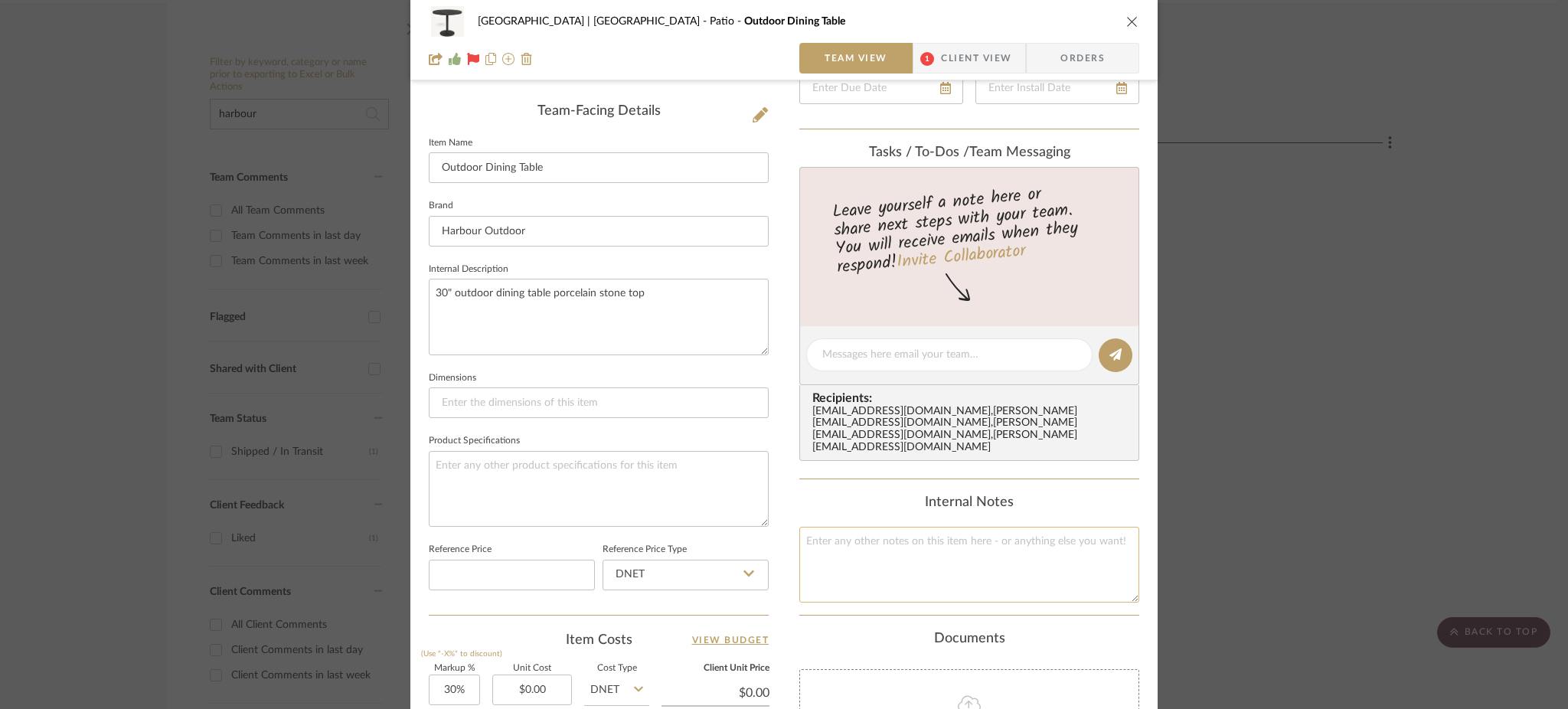
click at [860, 537] on textarea at bounding box center [969, 565] width 340 height 76
paste textarea "[URL][DOMAIN_NAME] 60111943878 #BOL"
type textarea "[URL][DOMAIN_NAME] 60111943878 #BOL"
click at [679, 487] on textarea at bounding box center [599, 489] width 340 height 76
click at [272, 233] on div "Meadow Mountain | [GEOGRAPHIC_DATA] Patio Outdoor Dining Table Team View 1 Clie…" at bounding box center [784, 354] width 1568 height 709
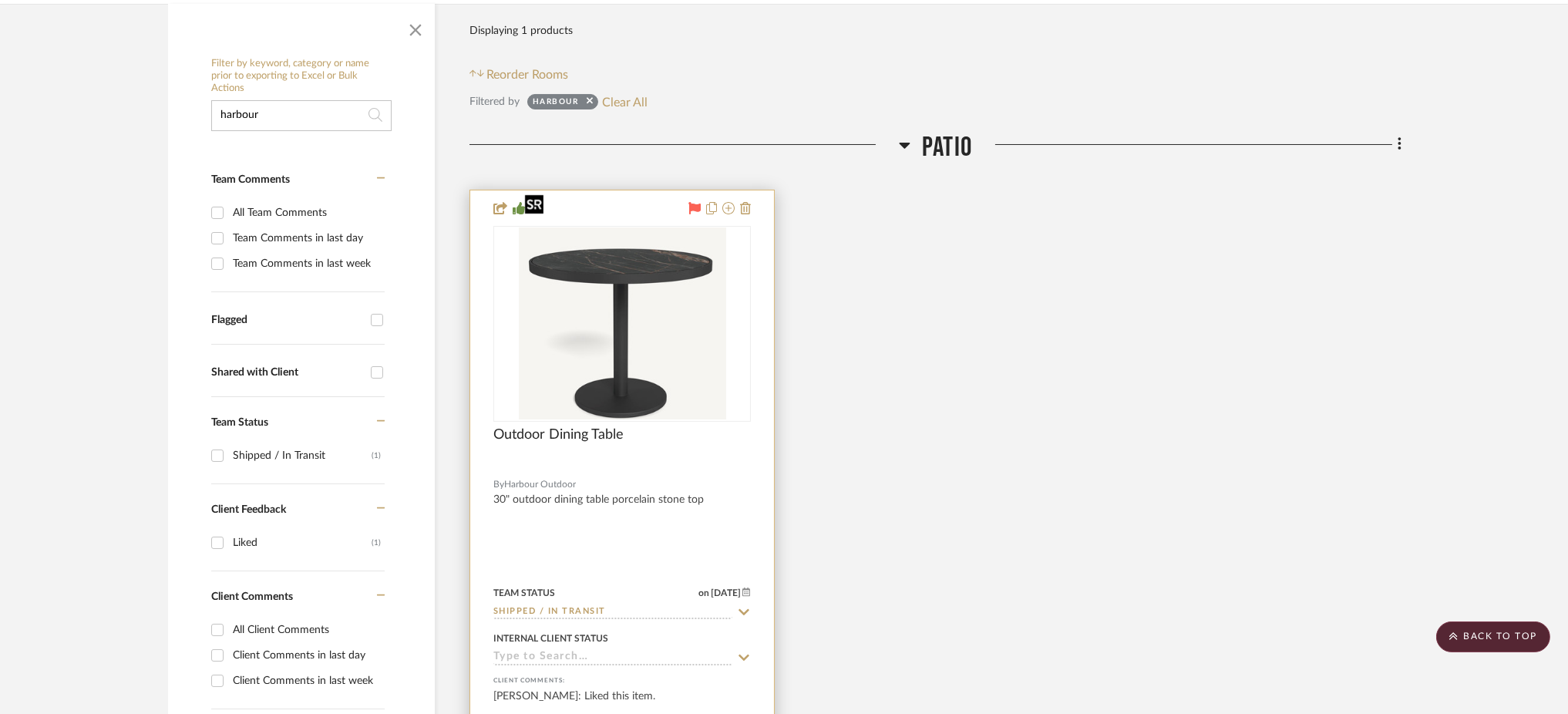
scroll to position [0, 0]
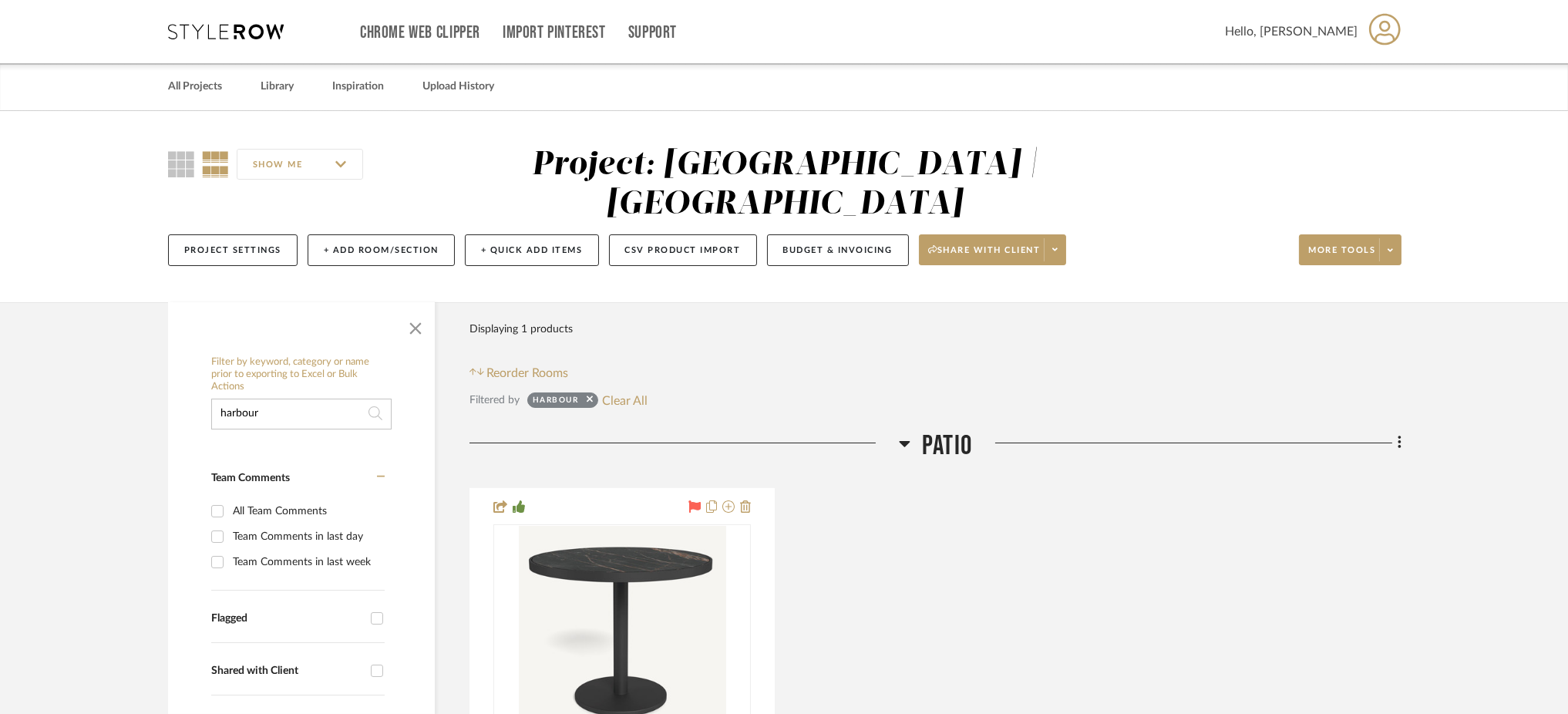
drag, startPoint x: 309, startPoint y: 356, endPoint x: 143, endPoint y: 352, distance: 166.0
type input "dresser"
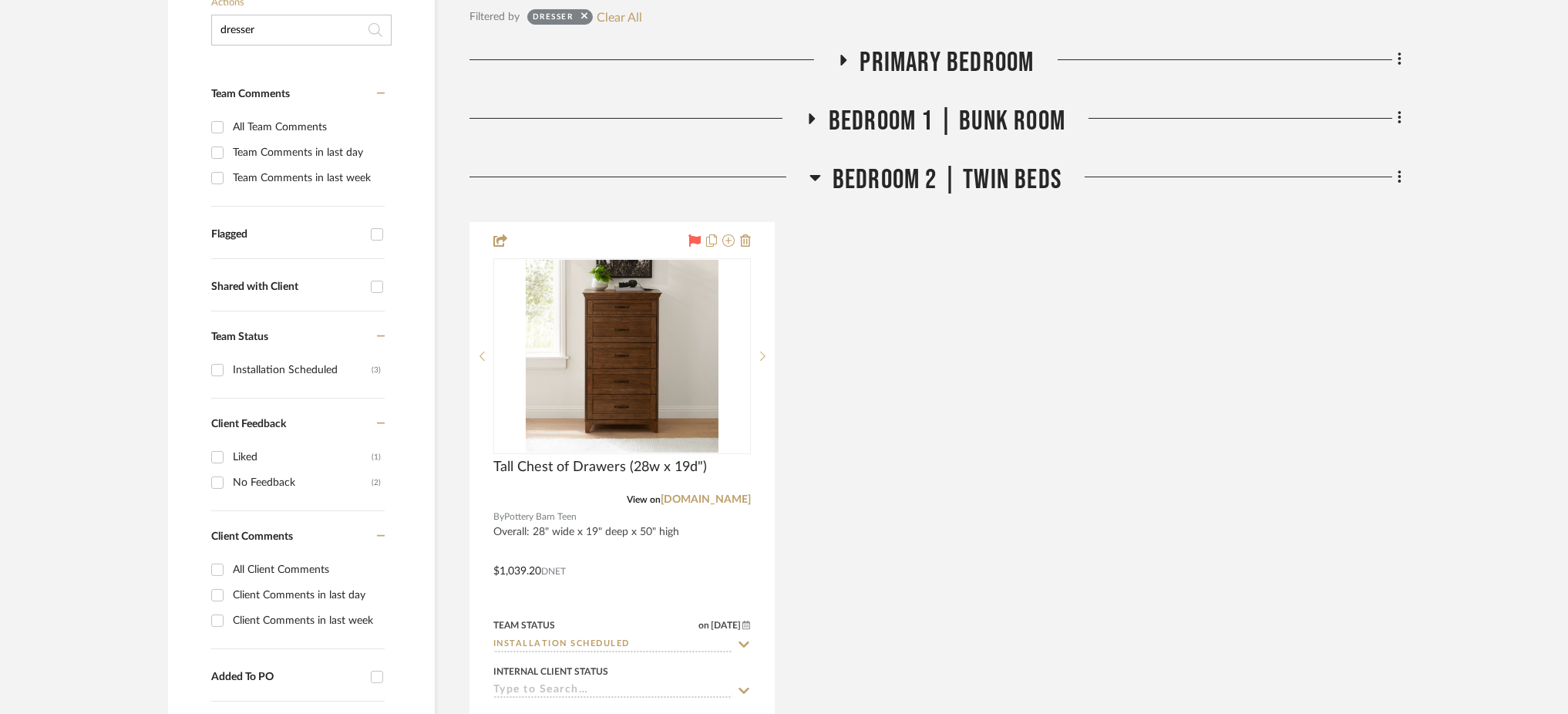
scroll to position [386, 0]
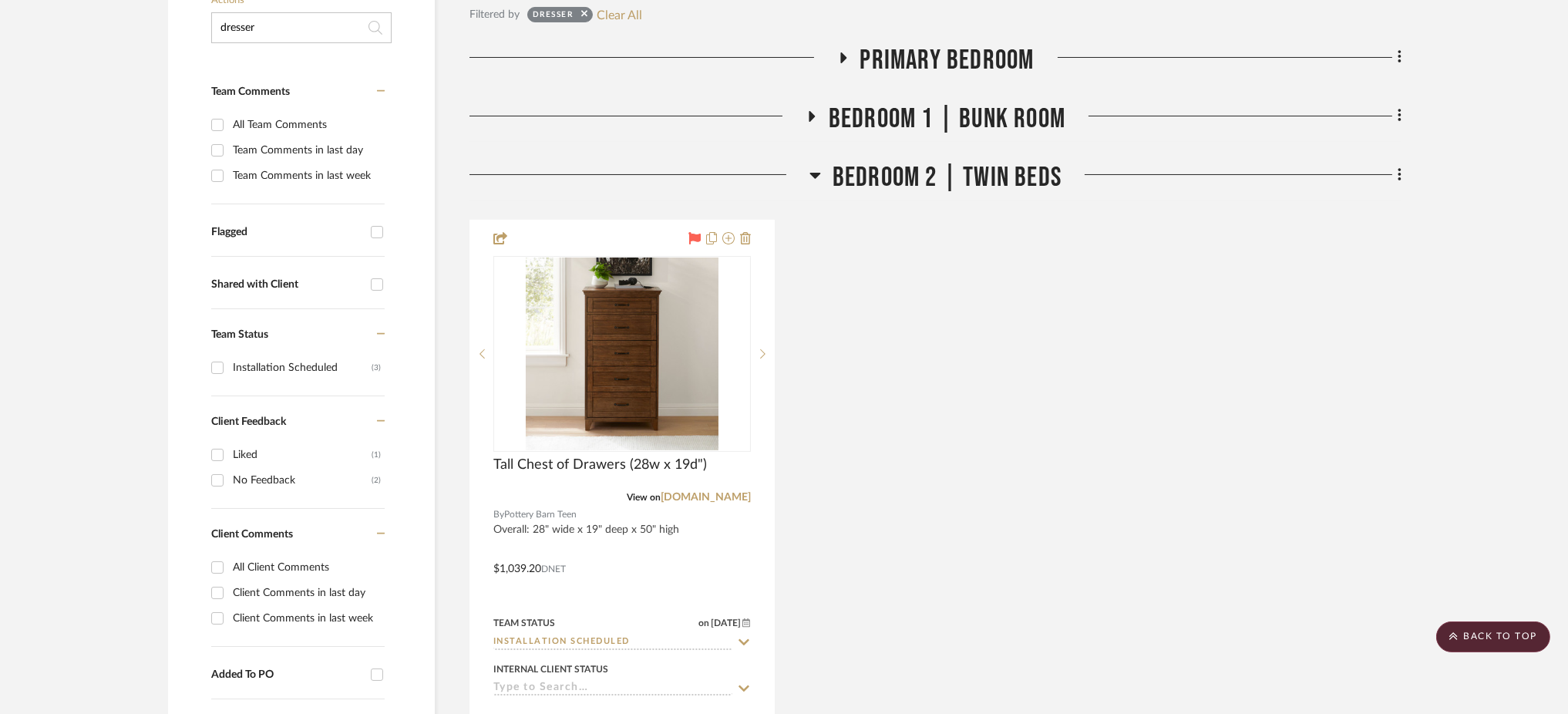
click at [813, 110] on icon at bounding box center [811, 116] width 18 height 11
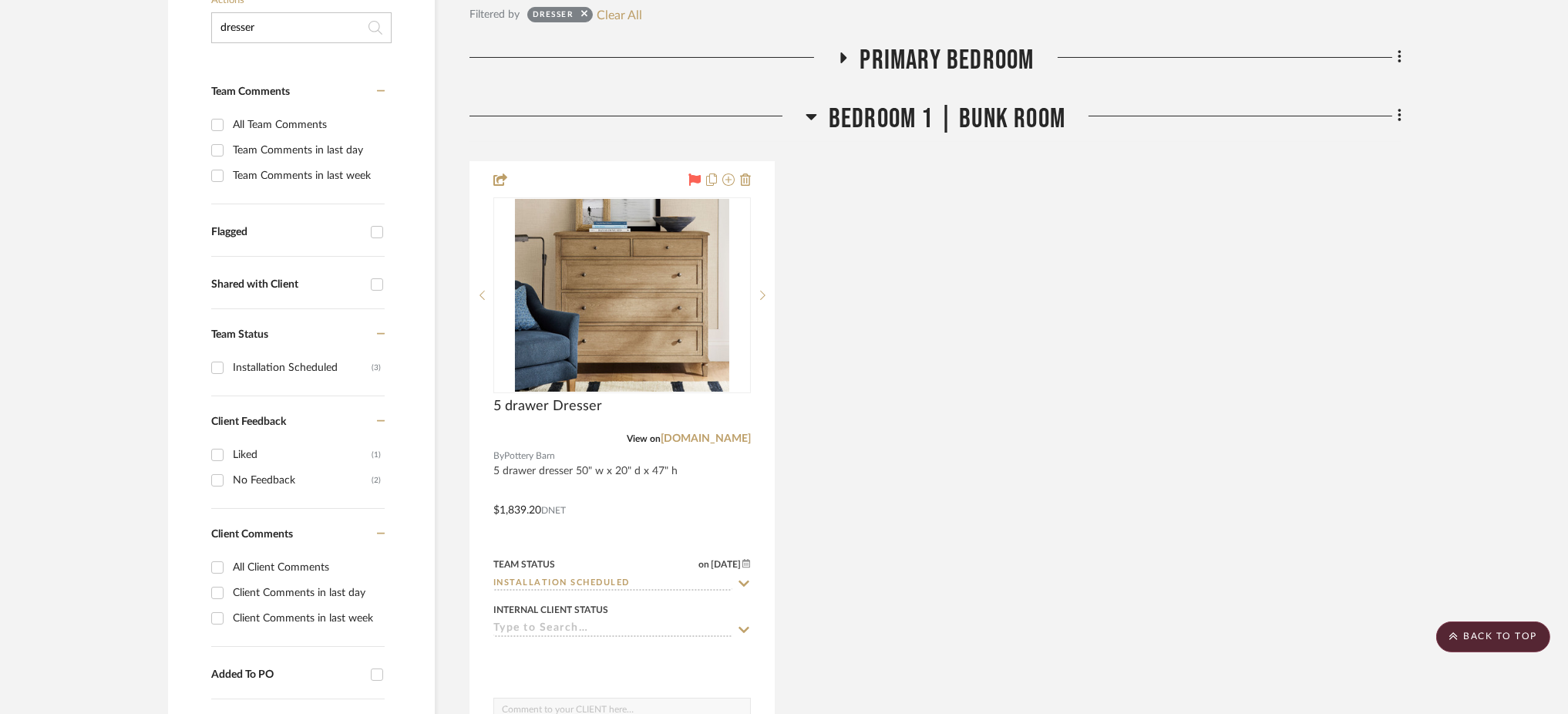
click at [843, 52] on icon at bounding box center [843, 57] width 6 height 10
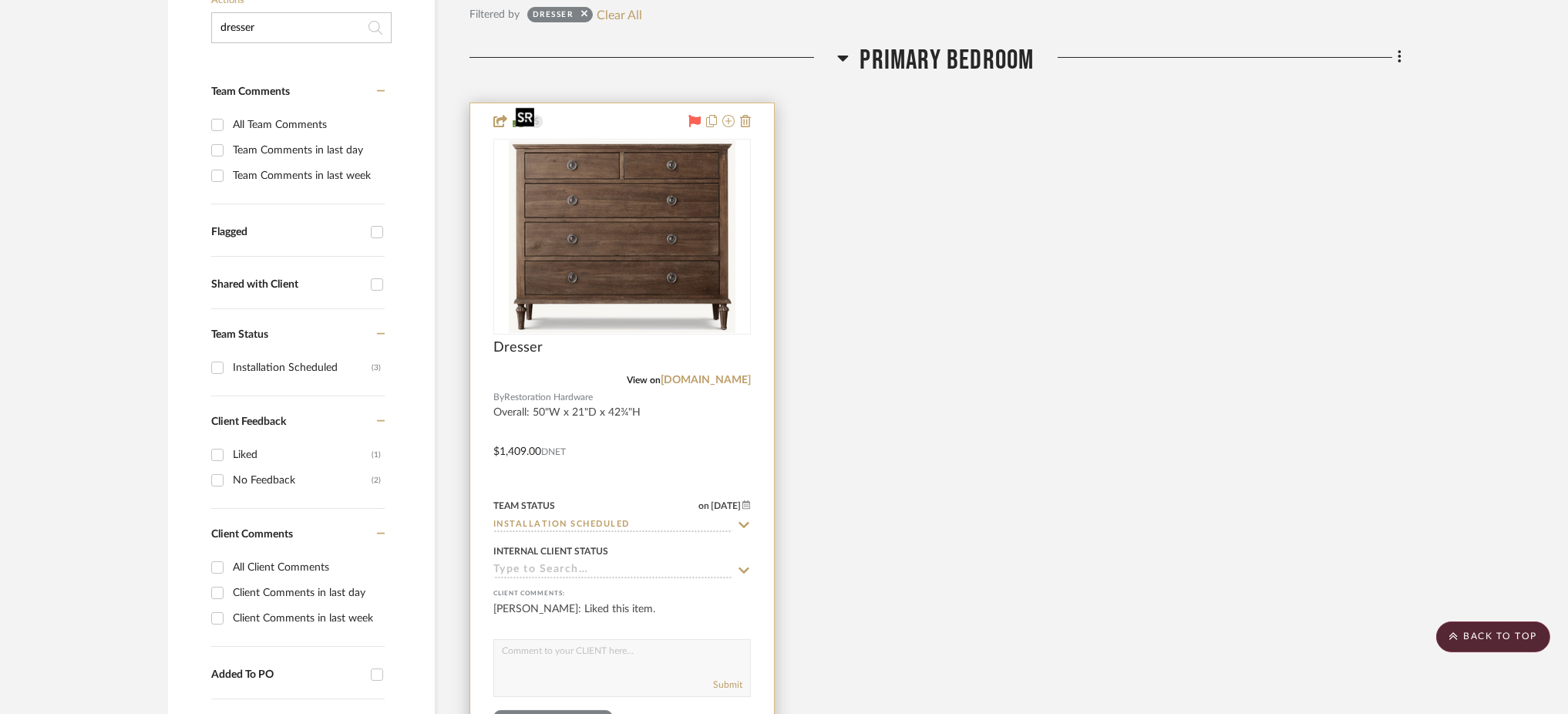
click at [672, 239] on img "0" at bounding box center [621, 237] width 226 height 193
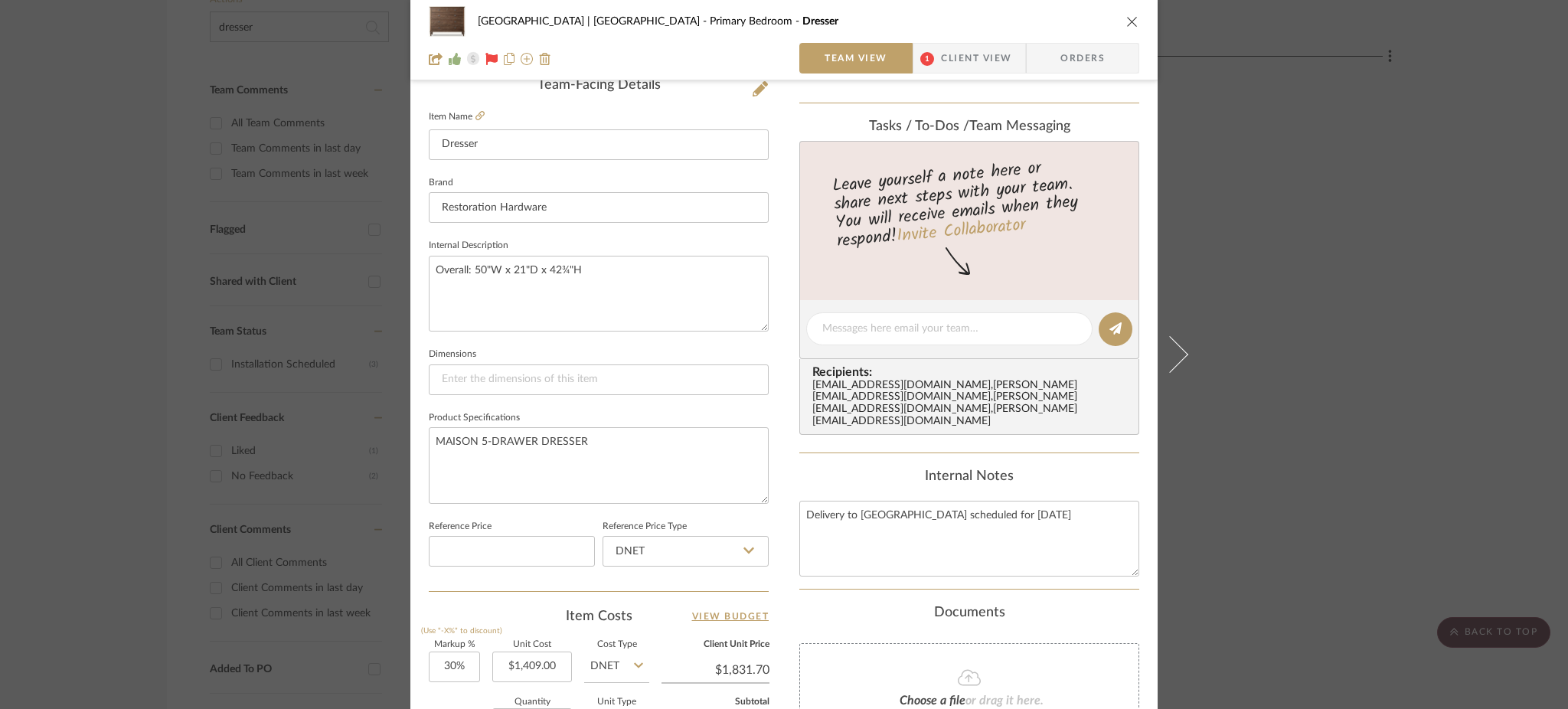
scroll to position [405, 0]
